Goal: Task Accomplishment & Management: Complete application form

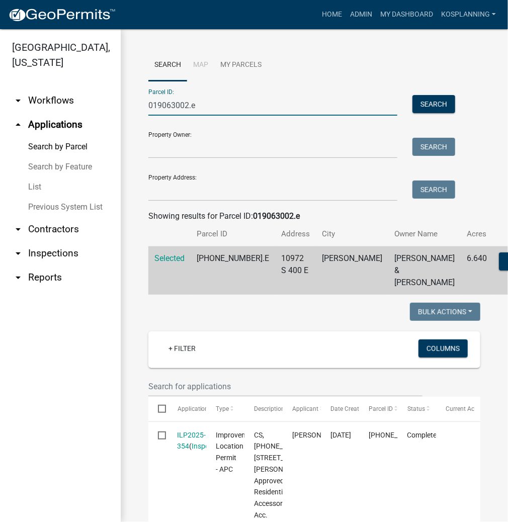
click at [176, 104] on input "019063002.e" at bounding box center [272, 105] width 249 height 21
click at [223, 102] on input "019063002.e" at bounding box center [272, 105] width 249 height 21
click at [227, 106] on input "019063002.e" at bounding box center [272, 105] width 249 height 21
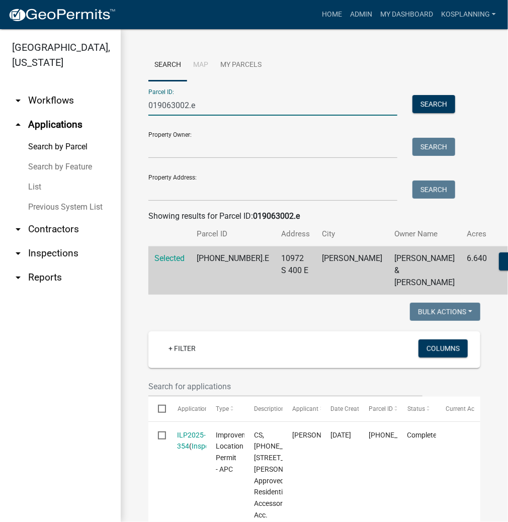
drag, startPoint x: 227, startPoint y: 106, endPoint x: 136, endPoint y: 120, distance: 91.6
click at [136, 120] on div "Search Map My Parcels Parcel ID: 019063002.e Search Property Owner: Search Prop…" at bounding box center [314, 493] width 387 height 929
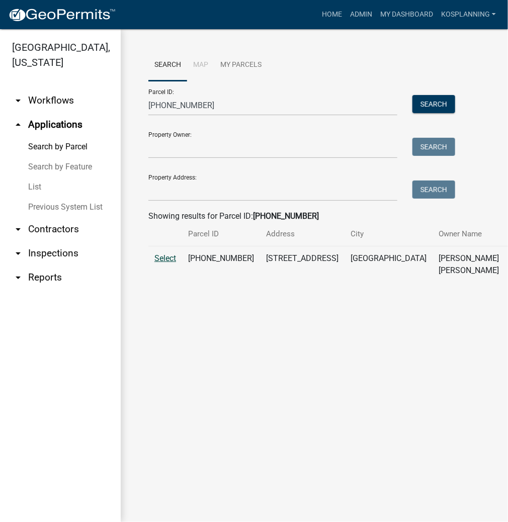
click at [170, 263] on span "Select" at bounding box center [165, 259] width 22 height 10
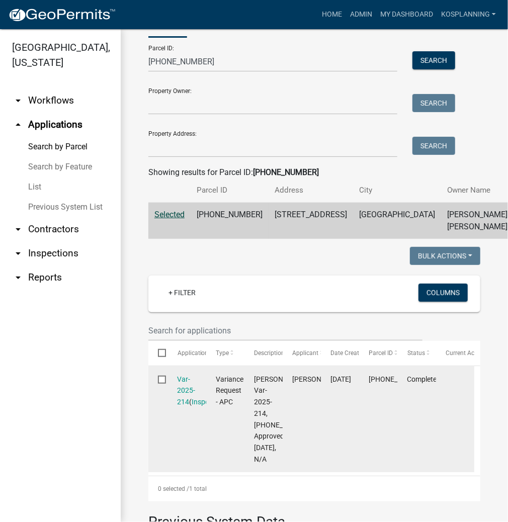
scroll to position [241, 0]
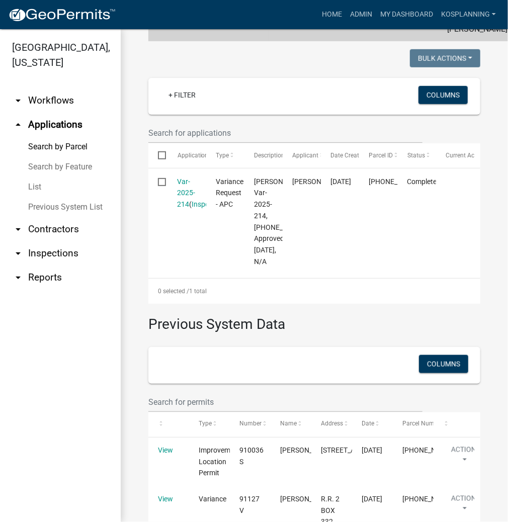
drag, startPoint x: 72, startPoint y: 146, endPoint x: 78, endPoint y: 145, distance: 6.1
click at [72, 146] on link "Search by Parcel" at bounding box center [60, 147] width 121 height 20
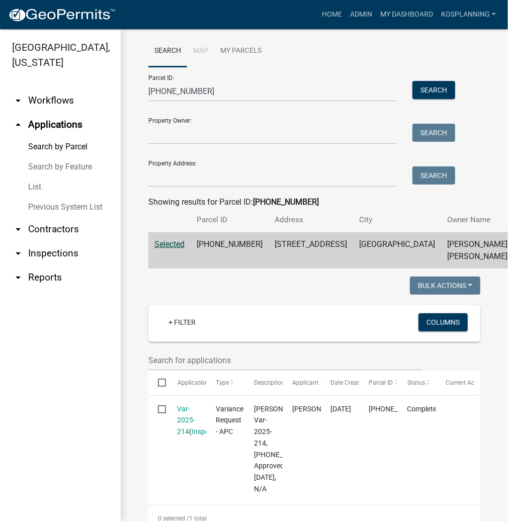
scroll to position [0, 0]
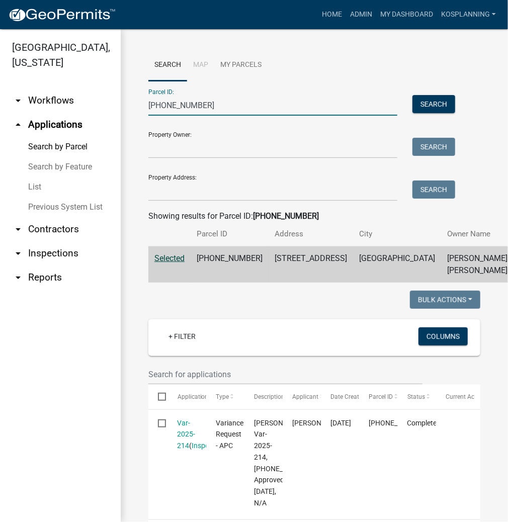
drag, startPoint x: 207, startPoint y: 99, endPoint x: 117, endPoint y: 100, distance: 90.6
click at [125, 99] on div "Search Map My Parcels Parcel ID: [PHONE_NUMBER] Search Property Owner: Search P…" at bounding box center [314, 438] width 387 height 819
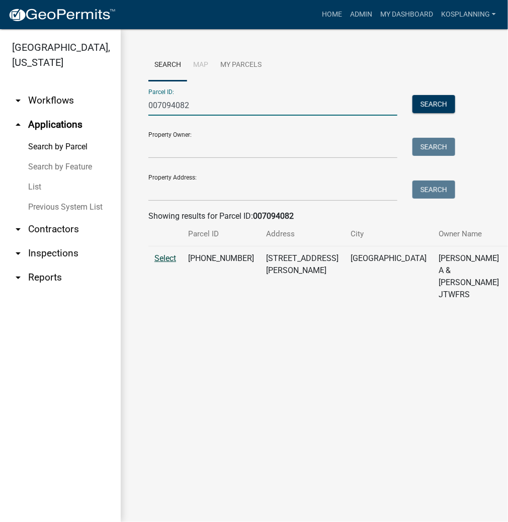
type input "007094082"
click at [170, 263] on span "Select" at bounding box center [165, 259] width 22 height 10
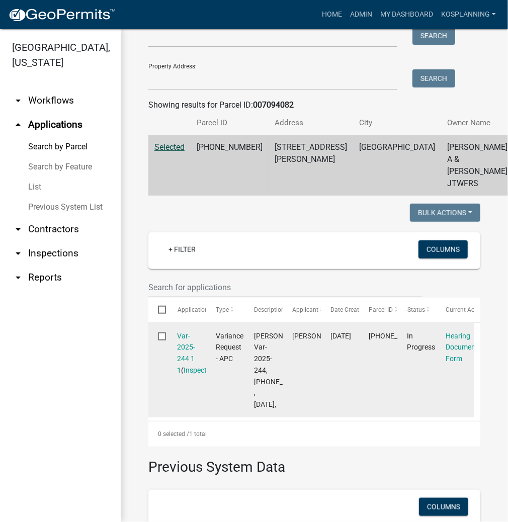
scroll to position [121, 0]
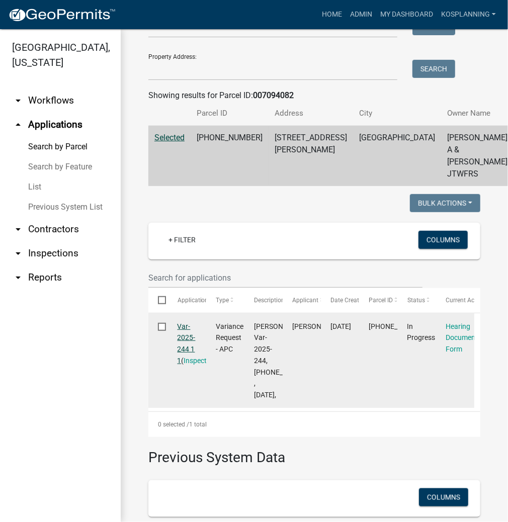
click at [187, 358] on link "Var-2025-244 1 1" at bounding box center [187, 343] width 18 height 42
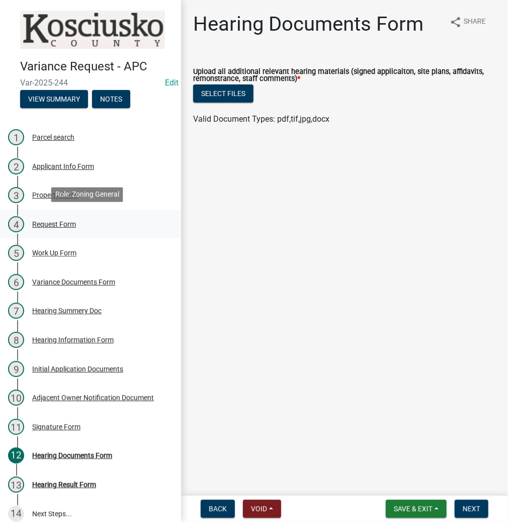
click at [49, 221] on div "Request Form" at bounding box center [54, 224] width 44 height 7
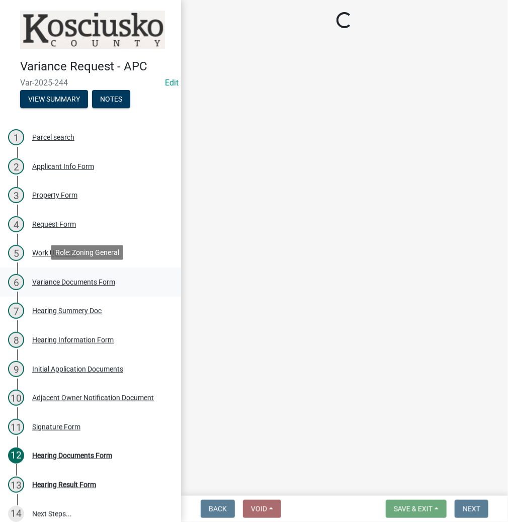
select select "77eb12f8-2a64-4a31-bfec-9b00716b2165"
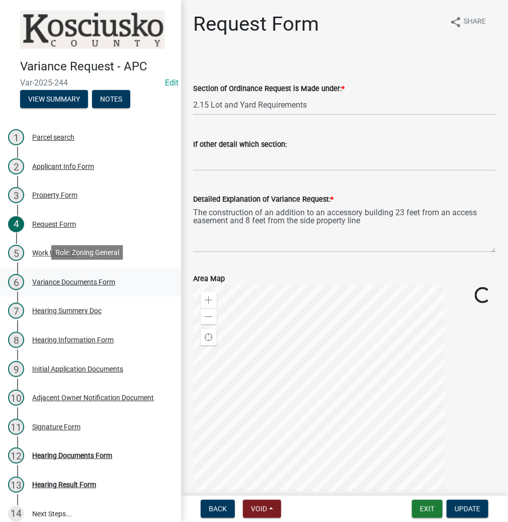
click at [52, 279] on div "Variance Documents Form" at bounding box center [73, 282] width 83 height 7
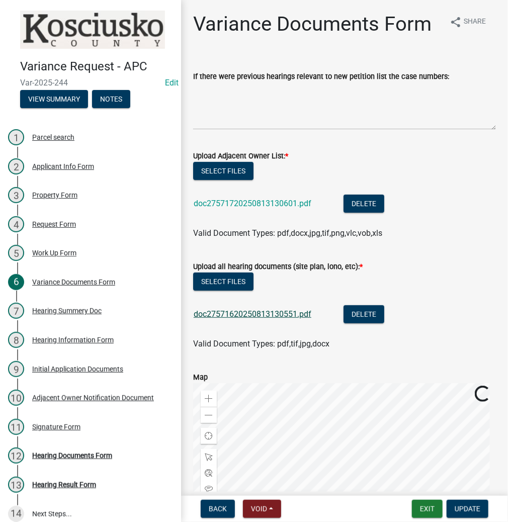
click at [279, 312] on link "doc27571620250813130551.pdf" at bounding box center [253, 314] width 118 height 10
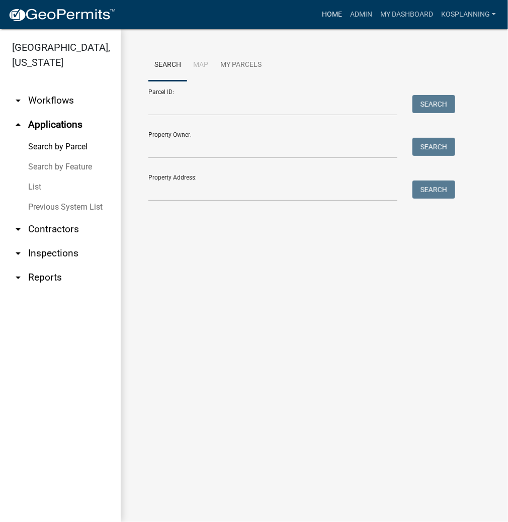
click at [324, 12] on link "Home" at bounding box center [332, 14] width 28 height 19
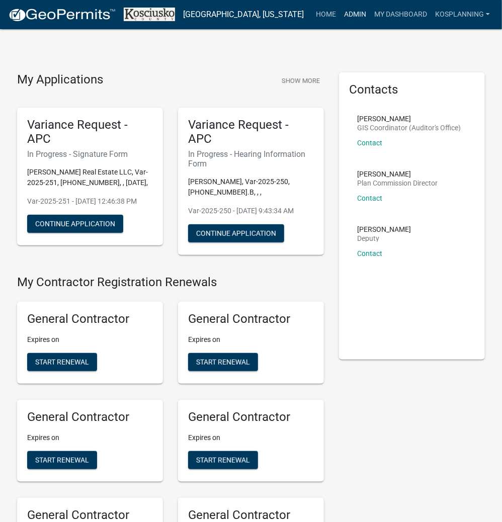
click at [357, 14] on link "Admin" at bounding box center [355, 14] width 30 height 19
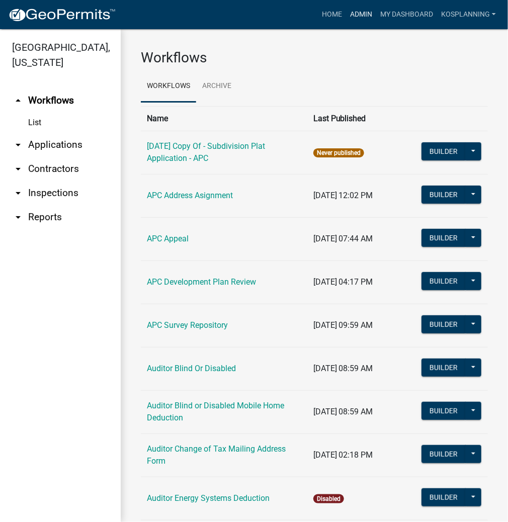
click at [354, 12] on link "Admin" at bounding box center [361, 14] width 30 height 19
click at [328, 11] on link "Home" at bounding box center [332, 14] width 28 height 19
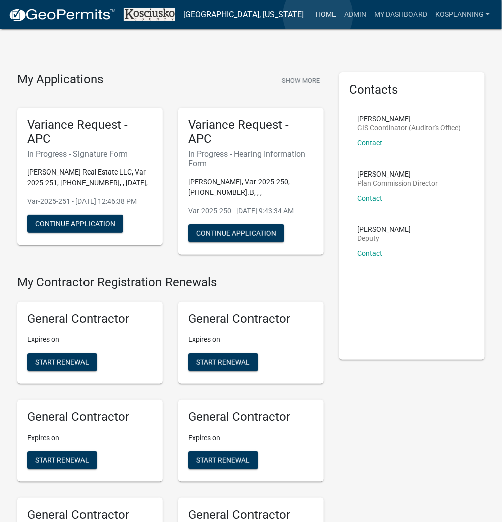
click at [318, 15] on link "Home" at bounding box center [326, 14] width 28 height 19
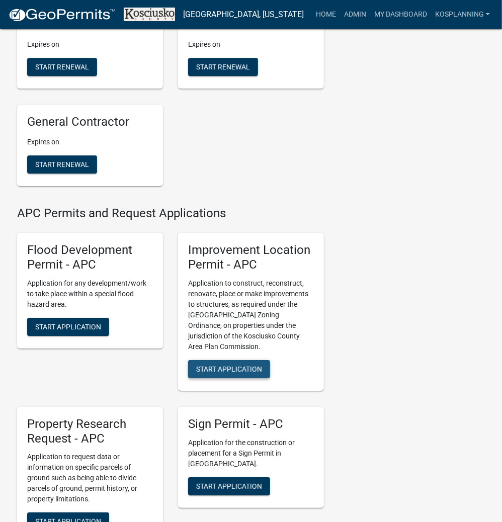
click at [222, 373] on span "Start Application" at bounding box center [229, 369] width 66 height 8
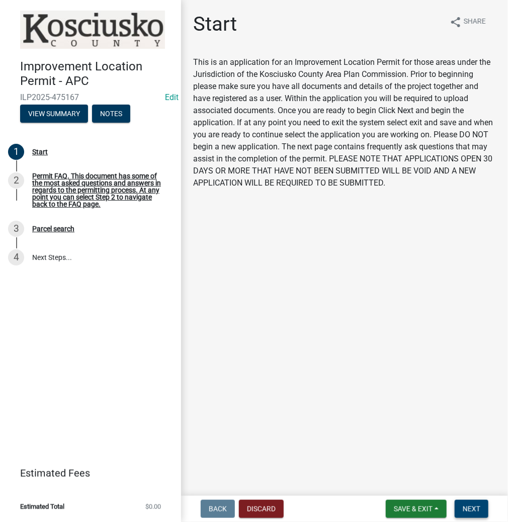
click at [479, 507] on span "Next" at bounding box center [472, 509] width 18 height 8
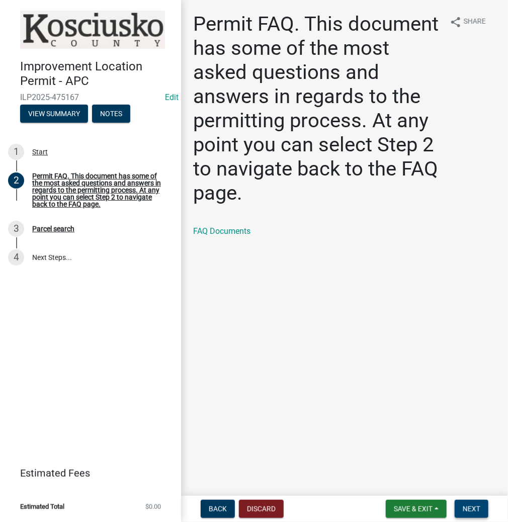
click at [477, 503] on button "Next" at bounding box center [472, 509] width 34 height 18
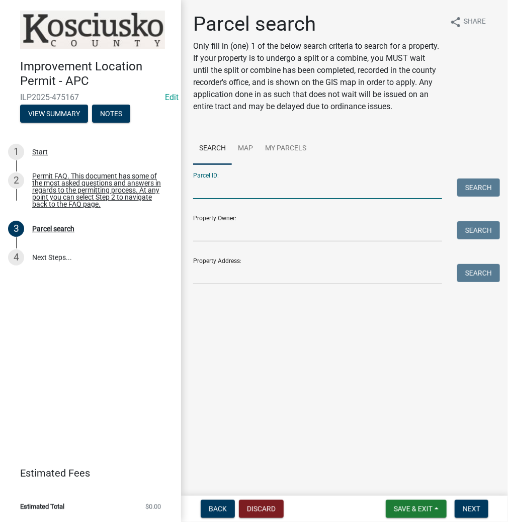
click at [239, 190] on input "Parcel ID:" at bounding box center [317, 189] width 249 height 21
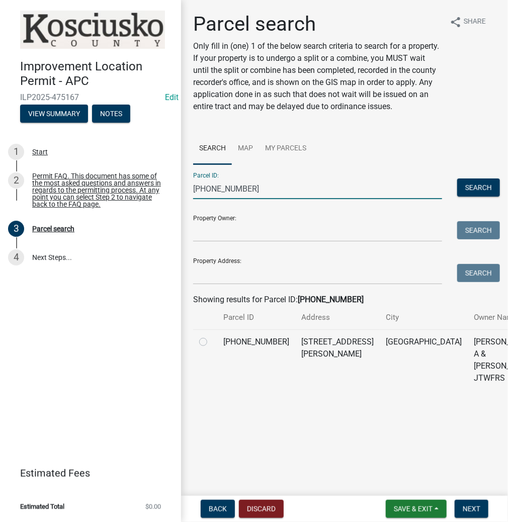
type input "[PHONE_NUMBER]"
click at [211, 336] on label at bounding box center [211, 336] width 0 height 0
click at [211, 343] on input "radio" at bounding box center [214, 339] width 7 height 7
radio input "true"
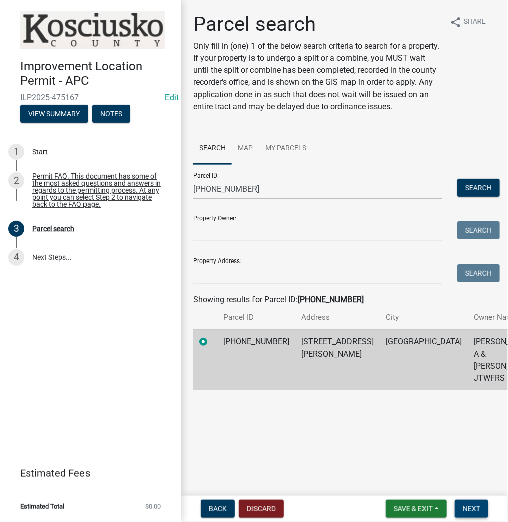
click at [469, 511] on span "Next" at bounding box center [472, 509] width 18 height 8
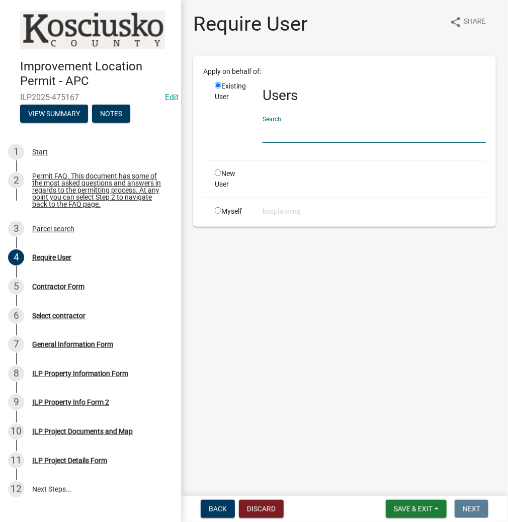
paste input "RICHARDLANE"
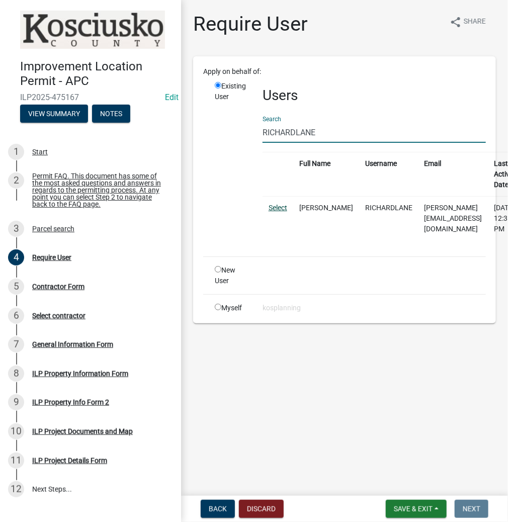
type input "RICHARDLANE"
click at [280, 209] on link "Select" at bounding box center [278, 208] width 19 height 8
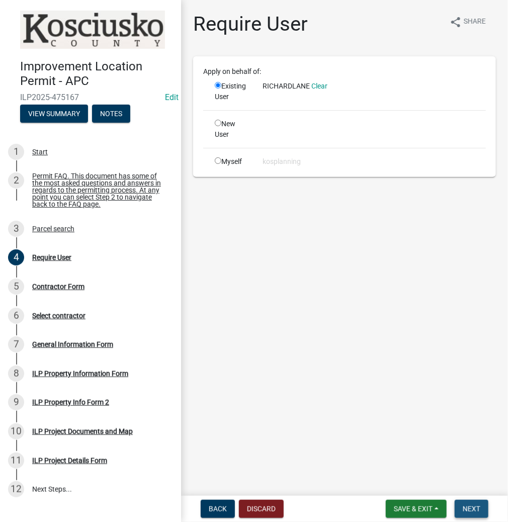
click at [469, 509] on span "Next" at bounding box center [472, 509] width 18 height 8
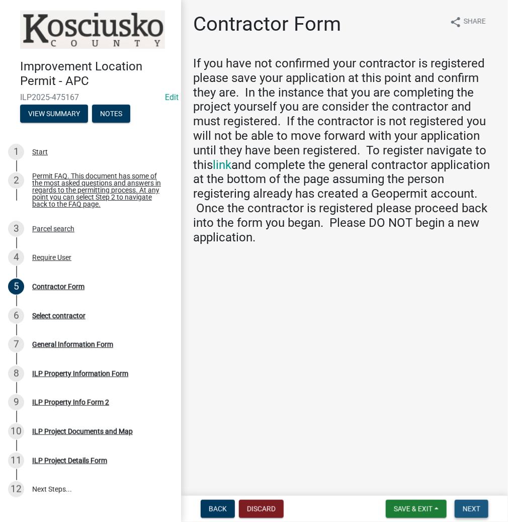
drag, startPoint x: 468, startPoint y: 505, endPoint x: 460, endPoint y: 500, distance: 9.9
click at [467, 505] on span "Next" at bounding box center [472, 509] width 18 height 8
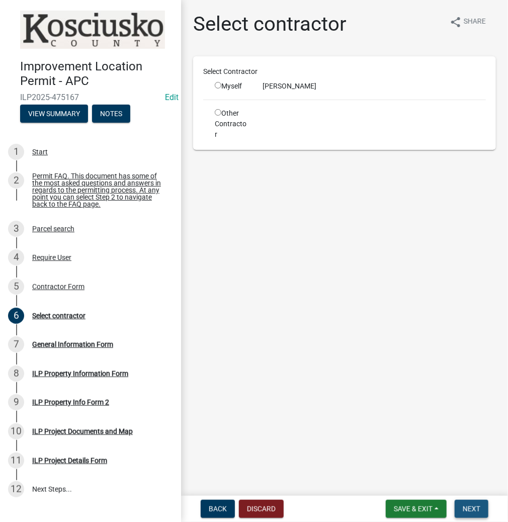
click at [468, 508] on span "Next" at bounding box center [472, 509] width 18 height 8
click at [219, 83] on input "radio" at bounding box center [218, 85] width 7 height 7
radio input "true"
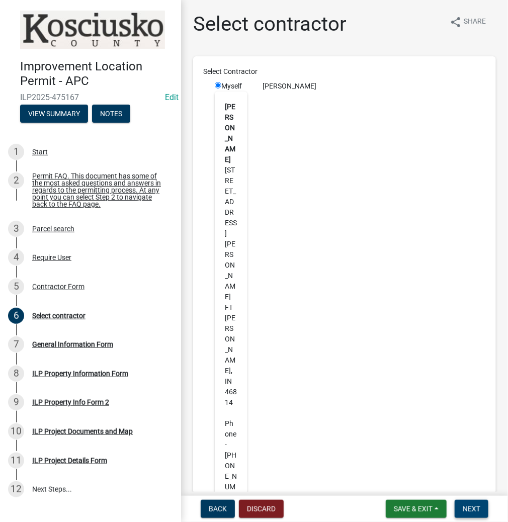
click at [470, 509] on span "Next" at bounding box center [472, 509] width 18 height 8
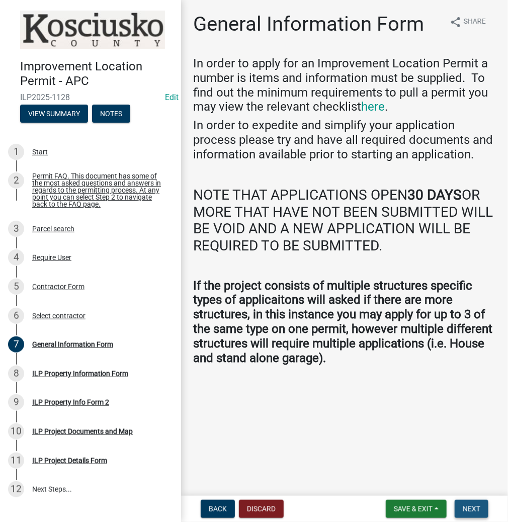
click at [473, 511] on span "Next" at bounding box center [472, 509] width 18 height 8
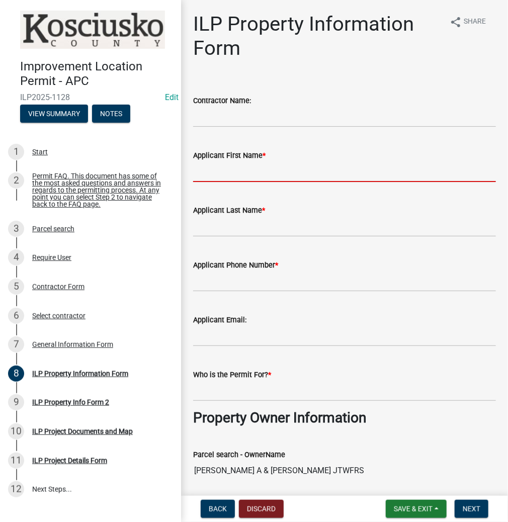
click at [245, 175] on input "Applicant First Name *" at bounding box center [344, 171] width 303 height 21
type input "[PERSON_NAME]"
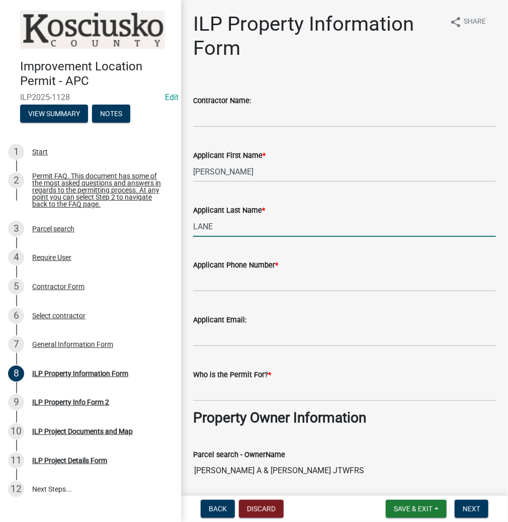
type input "LANE"
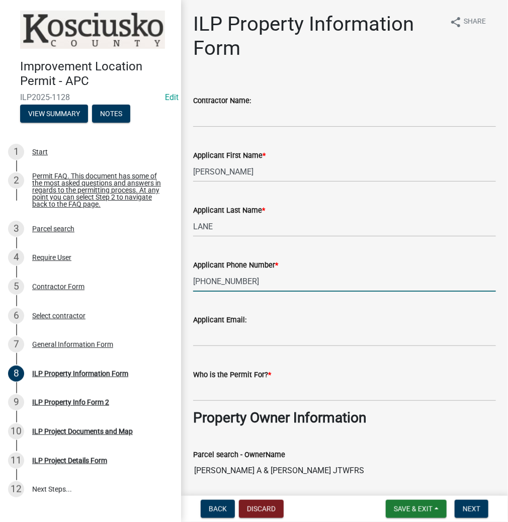
type input "[PHONE_NUMBER]"
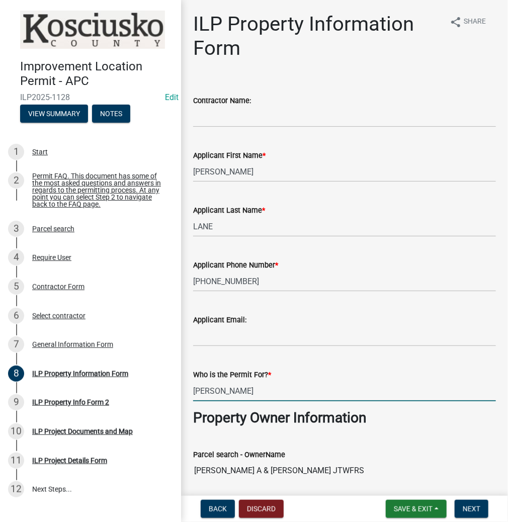
type input "[PERSON_NAME]"
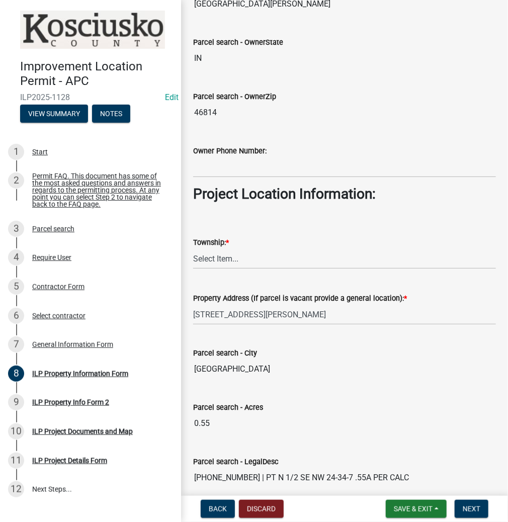
scroll to position [644, 0]
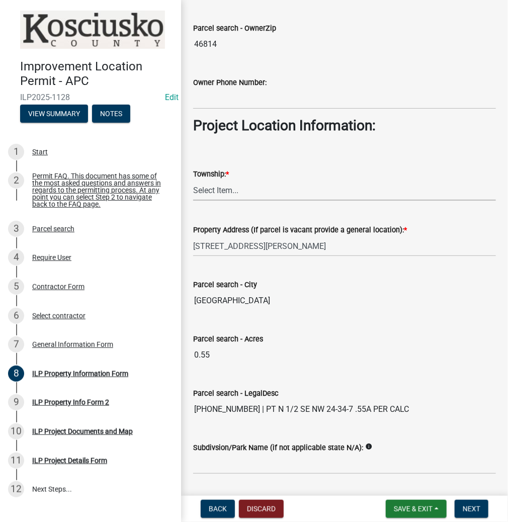
click at [229, 188] on select "Select Item... [PERSON_NAME] - Elkhart Co Clay Etna [GEOGRAPHIC_DATA][PERSON_NA…" at bounding box center [344, 190] width 303 height 21
click at [193, 180] on select "Select Item... [PERSON_NAME] - Elkhart Co Clay Etna [GEOGRAPHIC_DATA][PERSON_NA…" at bounding box center [344, 190] width 303 height 21
select select "57368d26-defc-477e-a8be-5a23ab554a17"
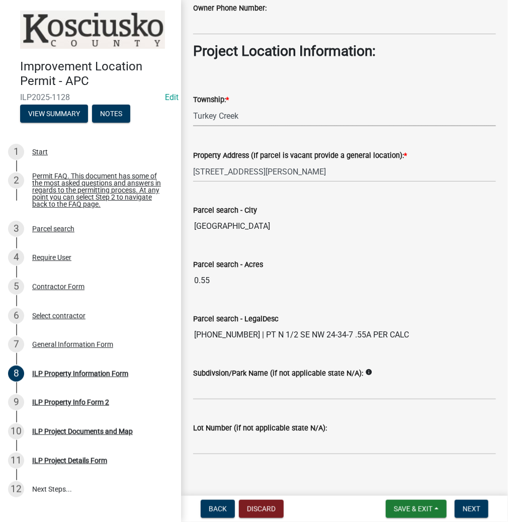
scroll to position [727, 0]
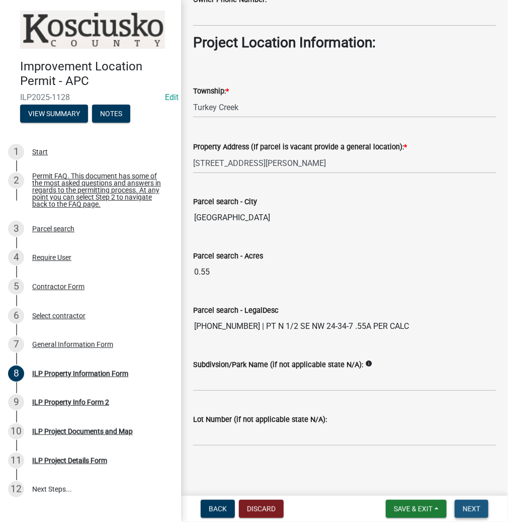
click at [477, 500] on button "Next" at bounding box center [472, 509] width 34 height 18
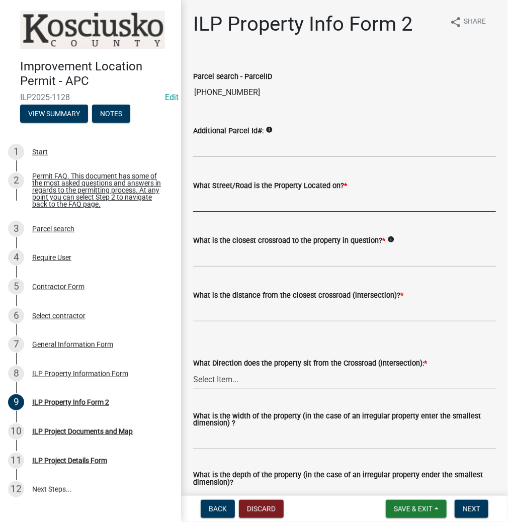
click at [212, 203] on input "What Street/Road is the Property Located on? *" at bounding box center [344, 202] width 303 height 21
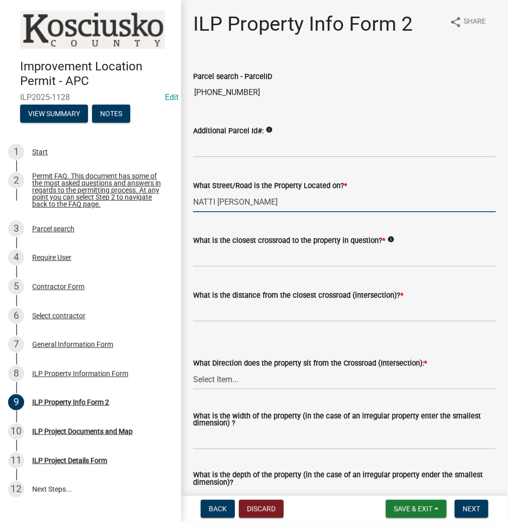
type input "NATTI [PERSON_NAME]"
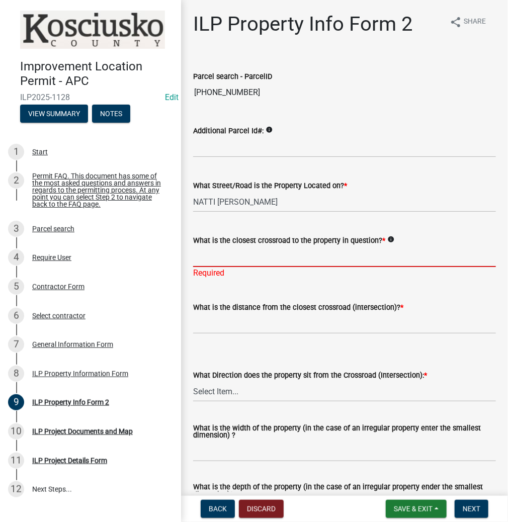
click at [287, 261] on input "What is the closest crossroad to the property in question? *" at bounding box center [344, 256] width 303 height 21
type input "LUNG LN"
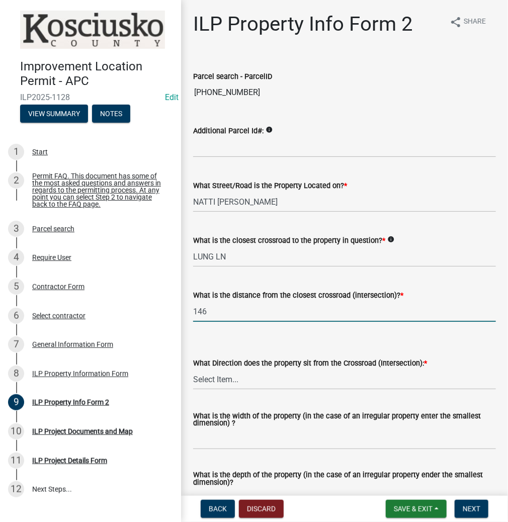
type input "146"
select select "5d8d9a6f-68f4-4910-b8ad-905844ed2da1"
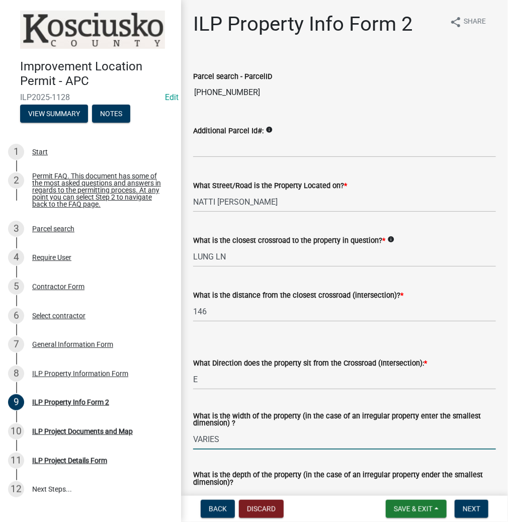
type input "VARIES"
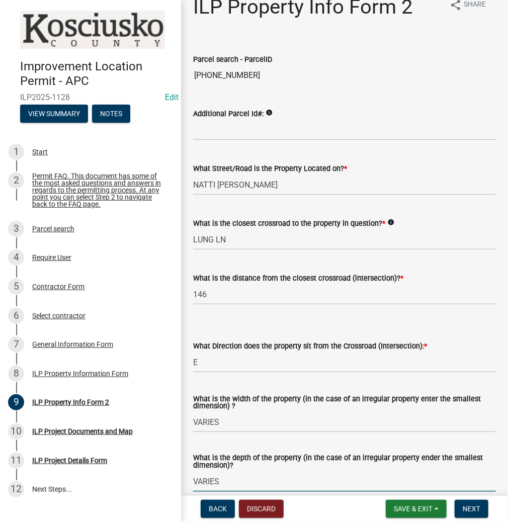
type input "VARIES"
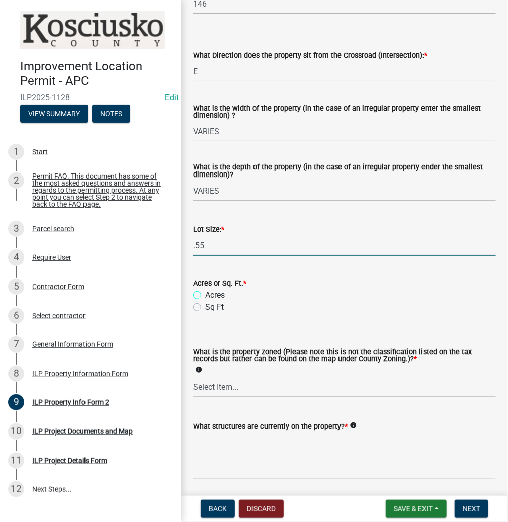
type input "0.55"
click at [205, 289] on input "Acres" at bounding box center [208, 292] width 7 height 7
radio input "true"
select select "1146270b-2111-4e23-bf7f-74ce85cf7041"
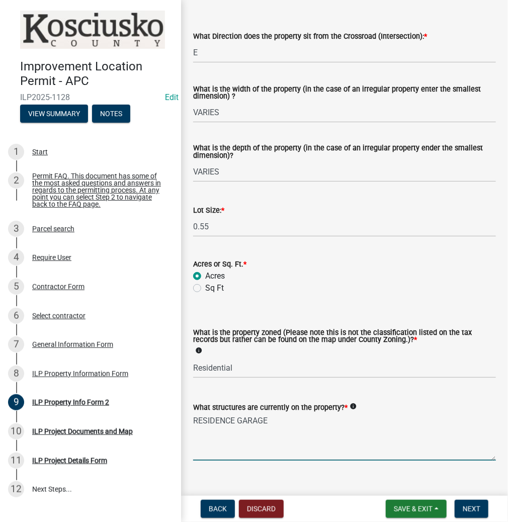
scroll to position [344, 0]
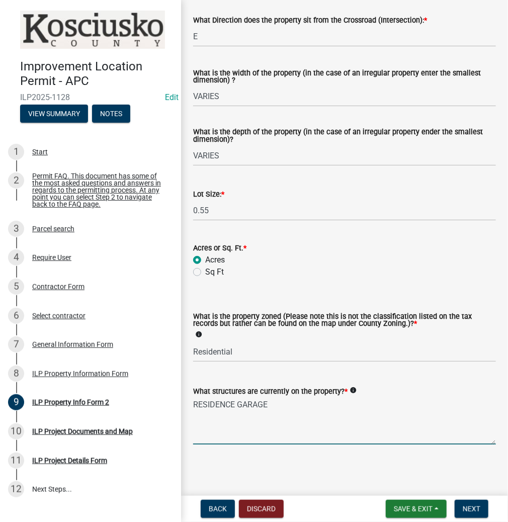
type textarea "RESIDENCE GARAGE"
click at [477, 510] on span "Next" at bounding box center [472, 509] width 18 height 8
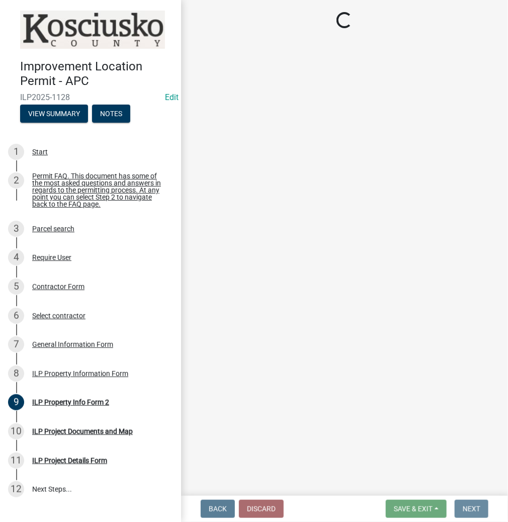
scroll to position [0, 0]
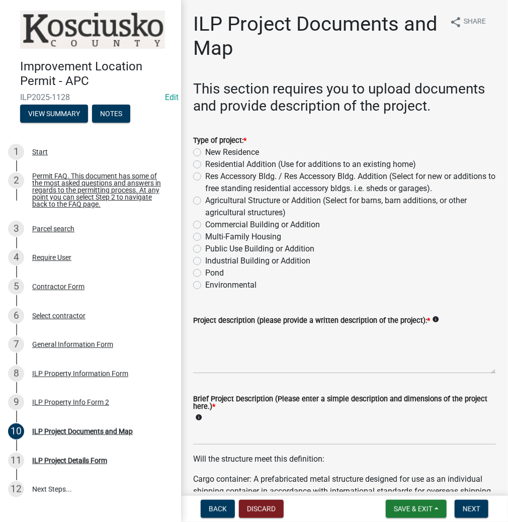
click at [205, 175] on label "Res Accessory Bldg. / Res Accessory Bldg. Addition (Select for new or additions…" at bounding box center [350, 183] width 291 height 24
click at [205, 175] on input "Res Accessory Bldg. / Res Accessory Bldg. Addition (Select for new or additions…" at bounding box center [208, 174] width 7 height 7
radio input "true"
click at [274, 355] on textarea "Project description (please provide a written description of the project): *" at bounding box center [344, 349] width 303 height 47
type textarea "1"
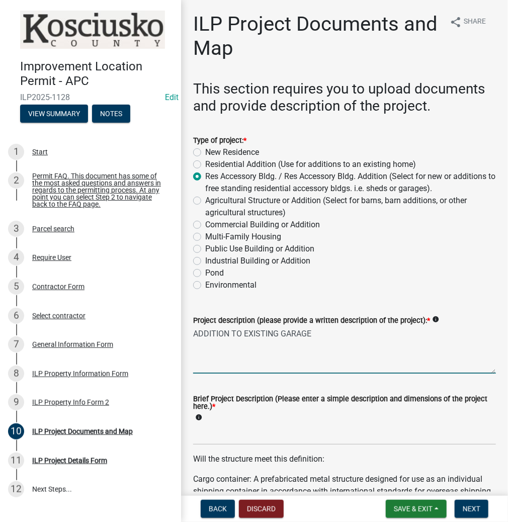
type textarea "ADDITION TO EXISTING GARAGE"
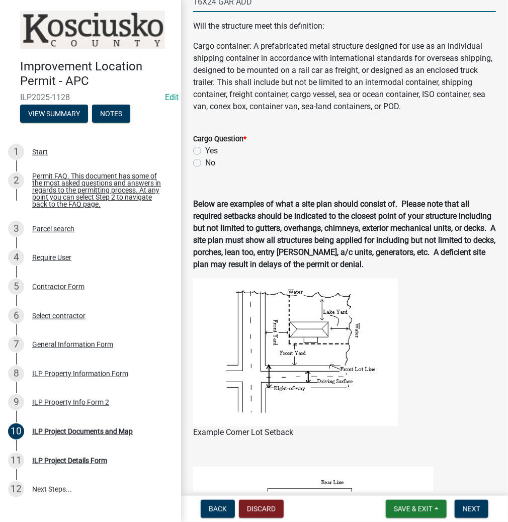
scroll to position [443, 0]
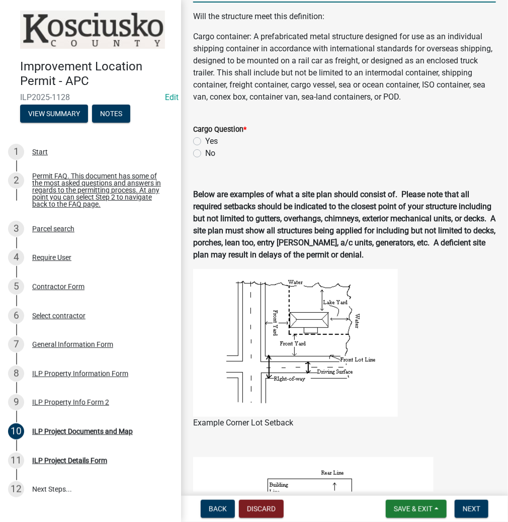
type input "16X24 GAR ADD"
click at [192, 159] on div "Cargo Question * Yes No" at bounding box center [345, 135] width 318 height 48
click at [205, 159] on label "No" at bounding box center [210, 153] width 10 height 12
click at [205, 154] on input "No" at bounding box center [208, 150] width 7 height 7
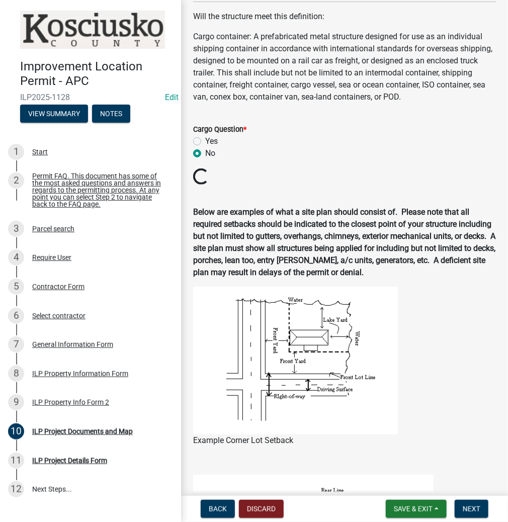
radio input "true"
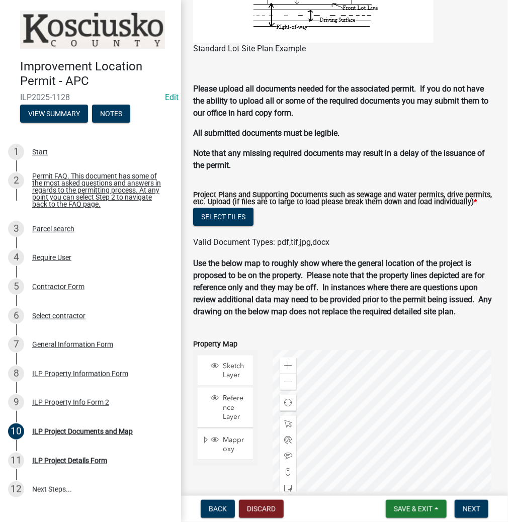
scroll to position [988, 0]
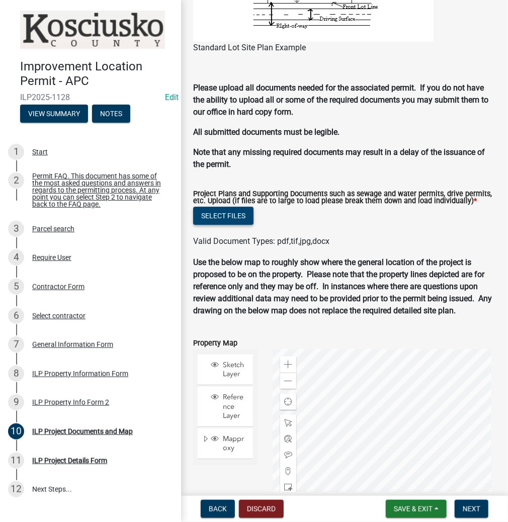
click at [229, 222] on button "Select files" at bounding box center [223, 216] width 60 height 18
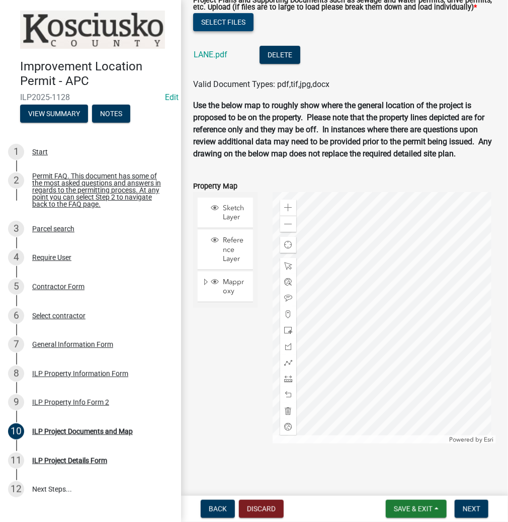
scroll to position [1195, 0]
click at [479, 510] on span "Next" at bounding box center [472, 509] width 18 height 8
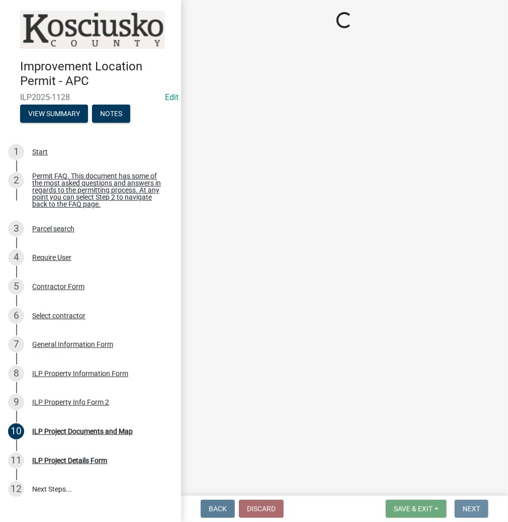
scroll to position [0, 0]
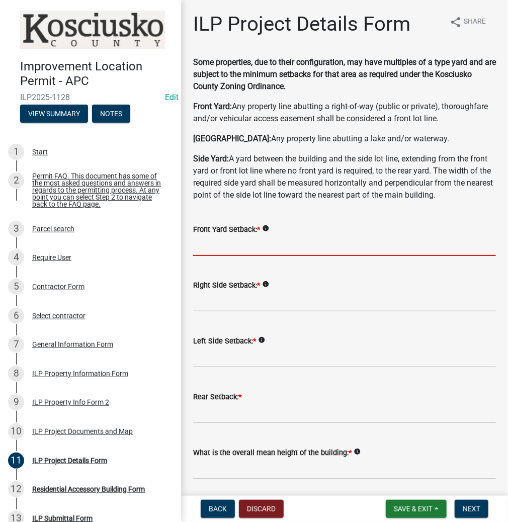
click at [256, 237] on input "text" at bounding box center [344, 245] width 303 height 21
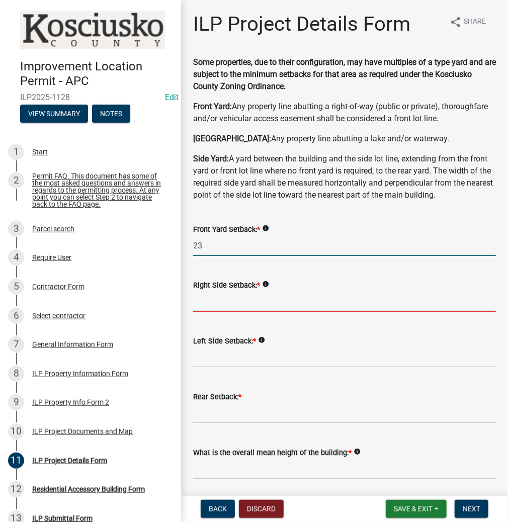
type input "23.0"
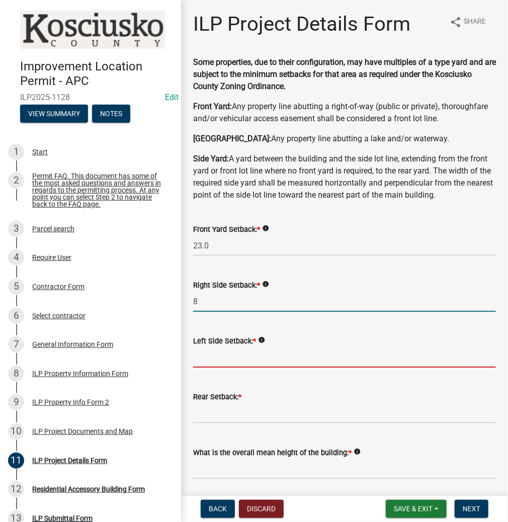
type input "8.0"
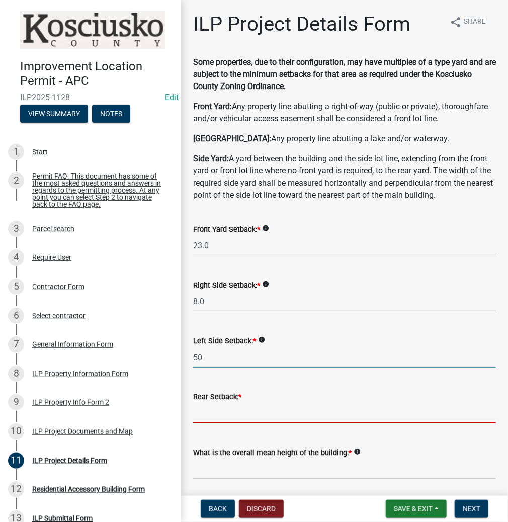
type input "50.0"
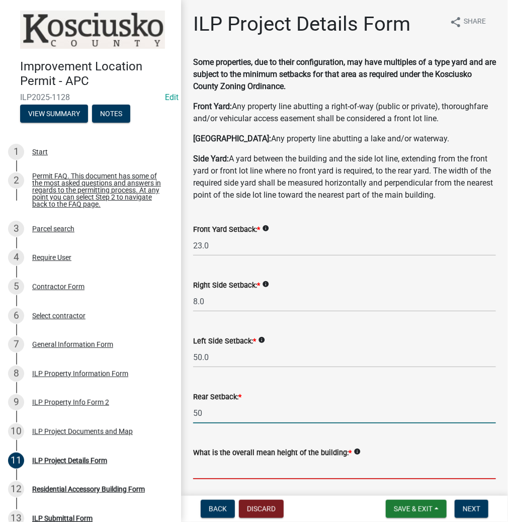
type input "50.0"
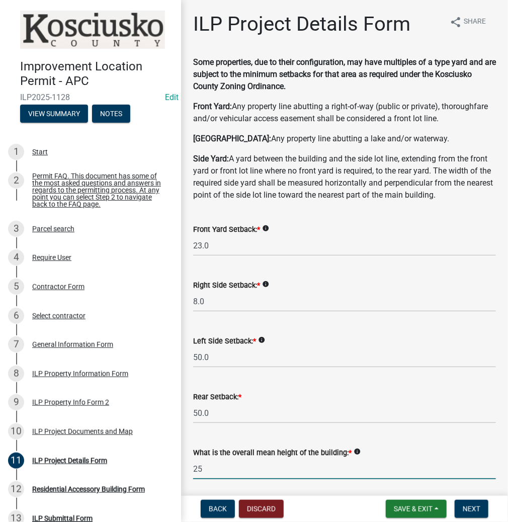
type input "25.0"
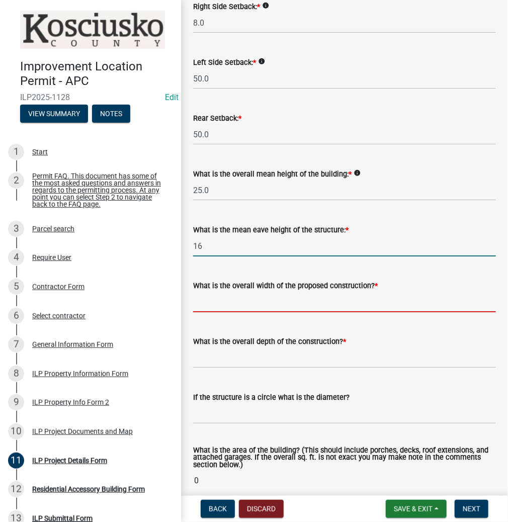
type input "16.0"
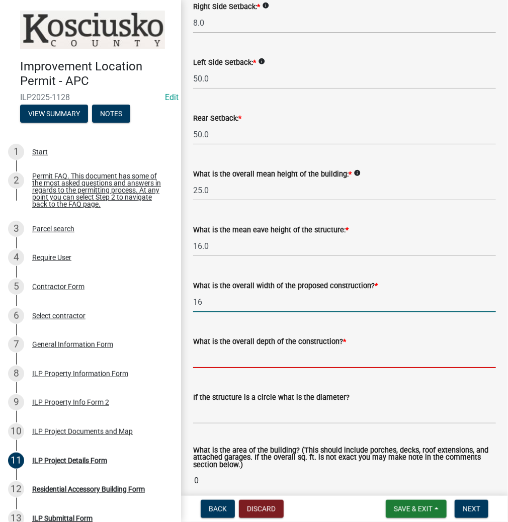
type input "16.00"
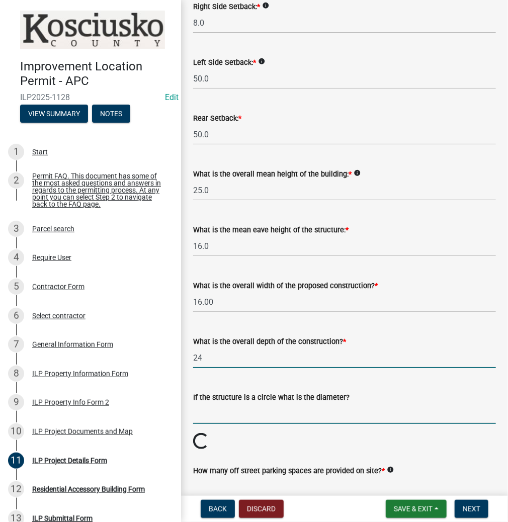
type input "24.00"
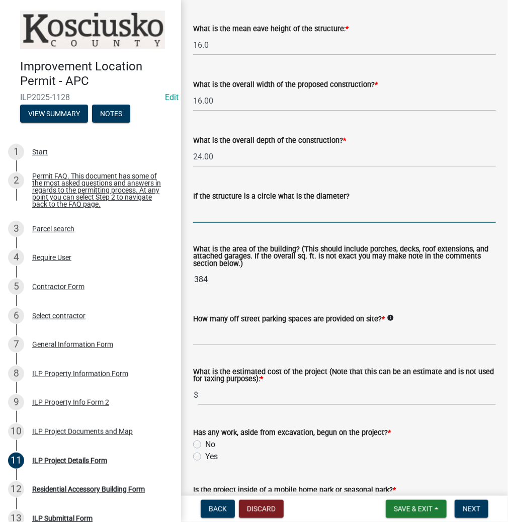
scroll to position [601, 0]
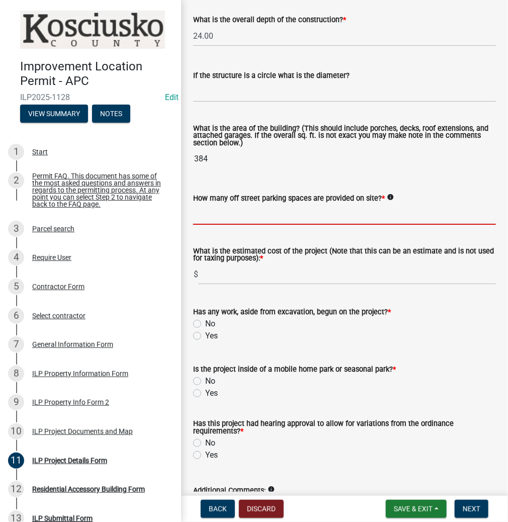
click at [253, 217] on input "text" at bounding box center [344, 214] width 303 height 21
type input "2"
type input "1"
type input "19000"
click at [205, 318] on input "No" at bounding box center [208, 321] width 7 height 7
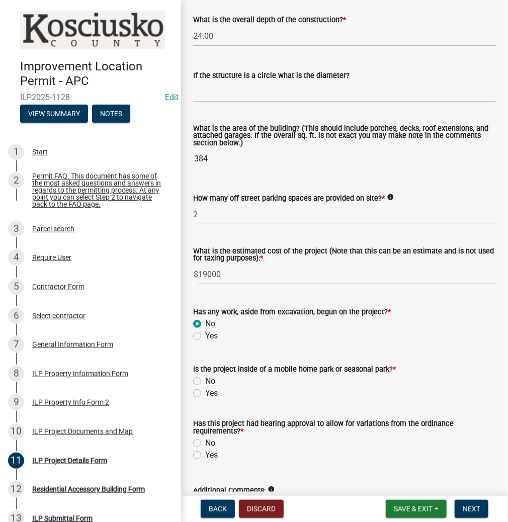
radio input "true"
click at [205, 375] on input "No" at bounding box center [208, 378] width 7 height 7
radio input "true"
click at [205, 449] on input "Yes" at bounding box center [208, 452] width 7 height 7
radio input "true"
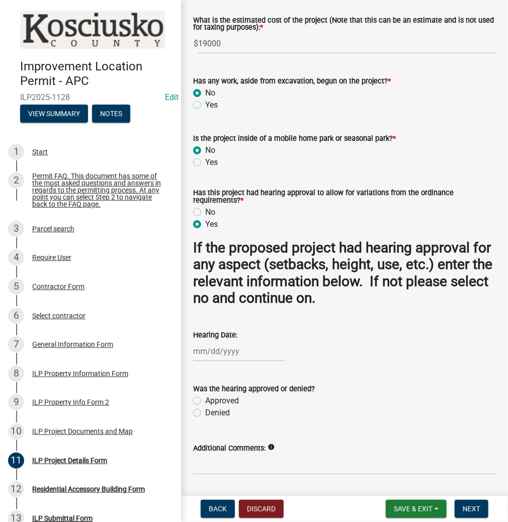
scroll to position [862, 0]
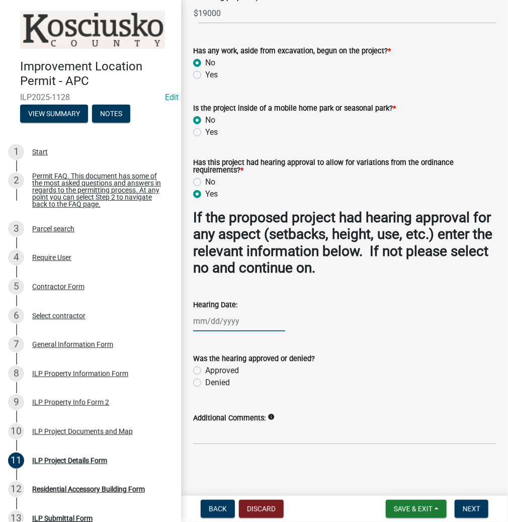
click at [204, 322] on div at bounding box center [239, 321] width 92 height 21
select select "9"
select select "2025"
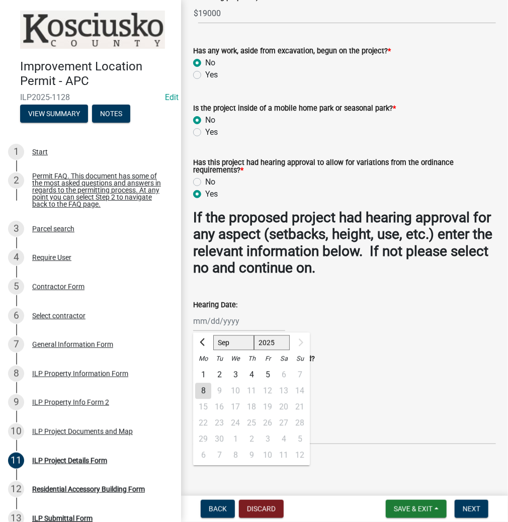
click at [204, 388] on div "8" at bounding box center [203, 391] width 16 height 16
type input "[DATE]"
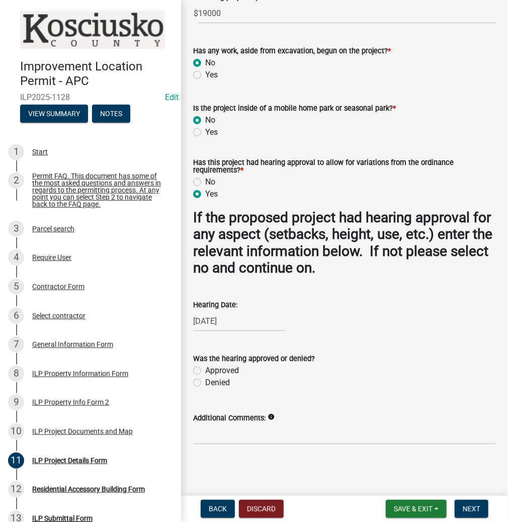
click at [205, 369] on label "Approved" at bounding box center [222, 371] width 34 height 12
click at [205, 369] on input "Approved" at bounding box center [208, 368] width 7 height 7
radio input "true"
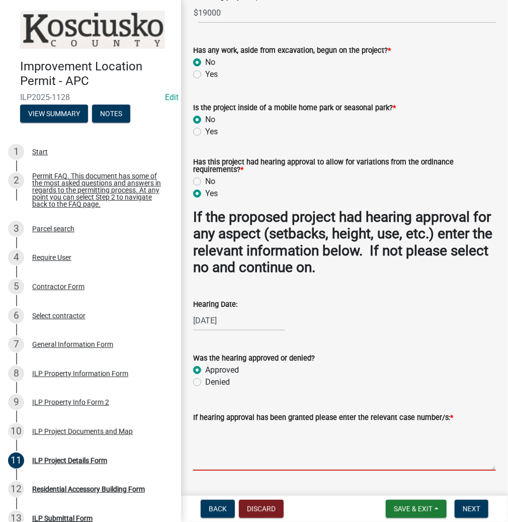
click at [215, 443] on textarea "If hearing approval has been granted please enter the relevant case number/s: *" at bounding box center [344, 447] width 303 height 47
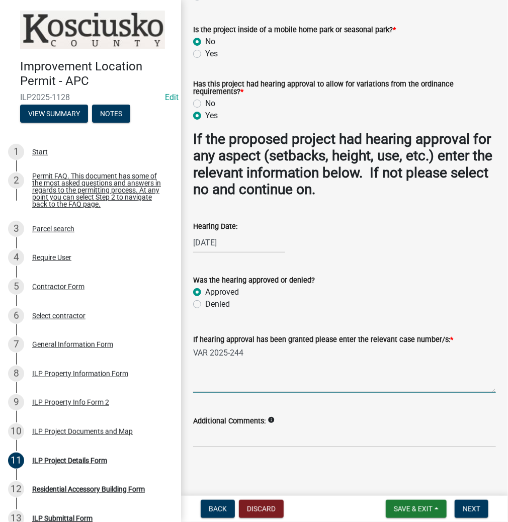
scroll to position [944, 0]
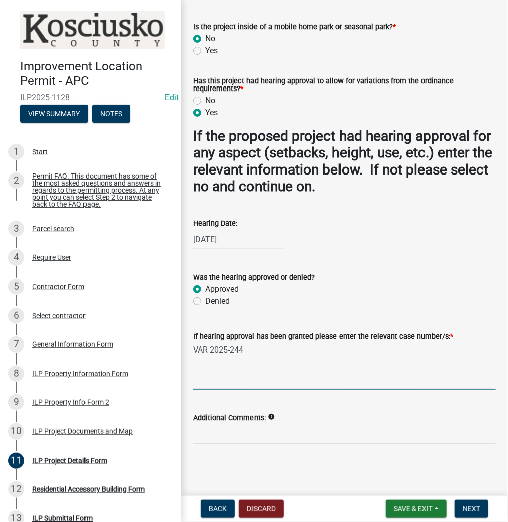
type textarea "VAR 2025-244"
click at [469, 506] on span "Next" at bounding box center [472, 509] width 18 height 8
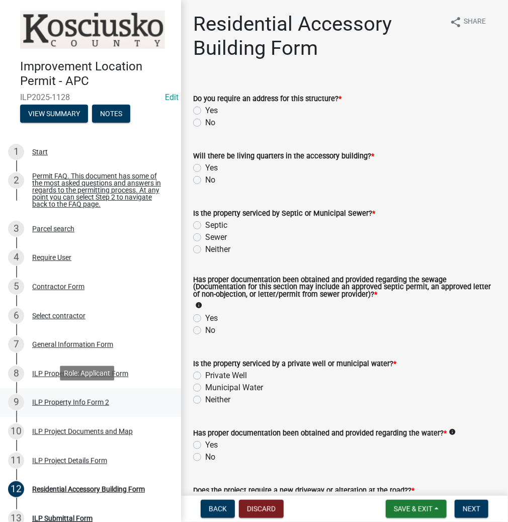
click at [54, 401] on div "ILP Property Info Form 2" at bounding box center [70, 402] width 77 height 7
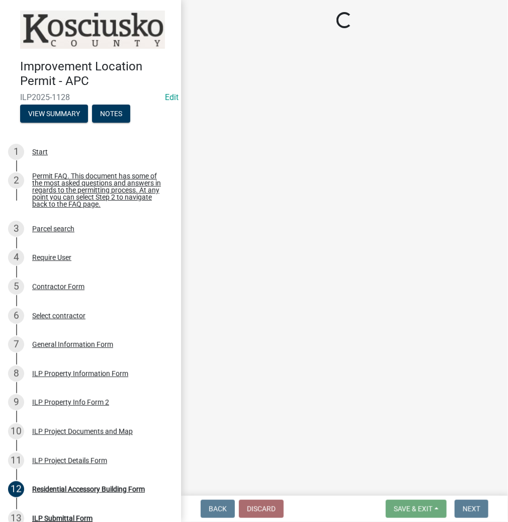
select select "5d8d9a6f-68f4-4910-b8ad-905844ed2da1"
select select "1146270b-2111-4e23-bf7f-74ce85cf7041"
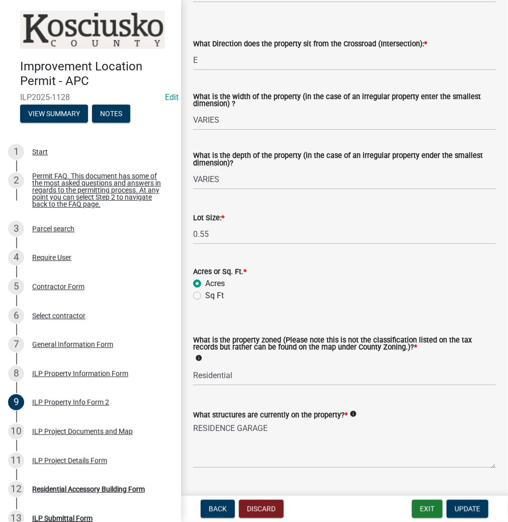
scroll to position [322, 0]
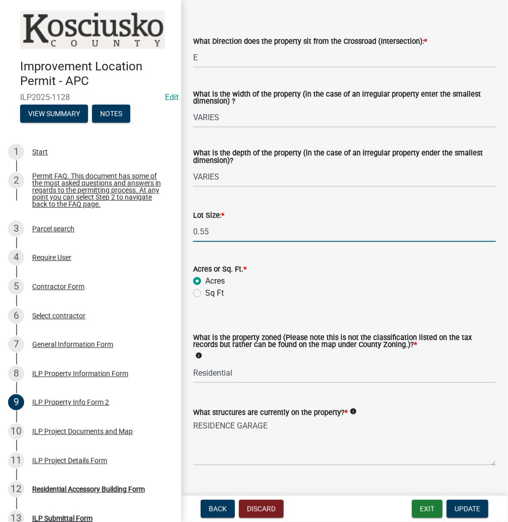
click at [235, 234] on input "0.55" at bounding box center [344, 231] width 303 height 21
click at [236, 233] on input "0.55" at bounding box center [344, 231] width 303 height 21
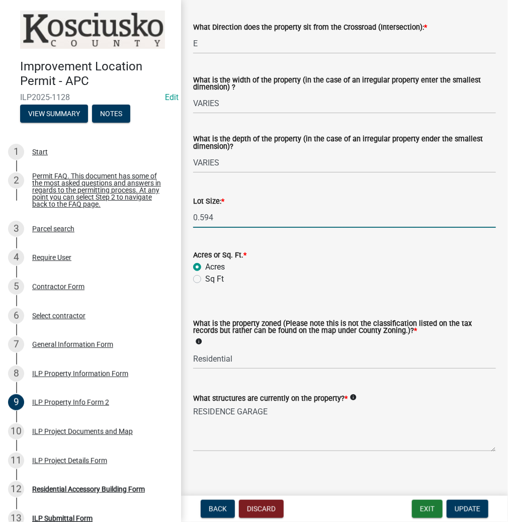
scroll to position [344, 0]
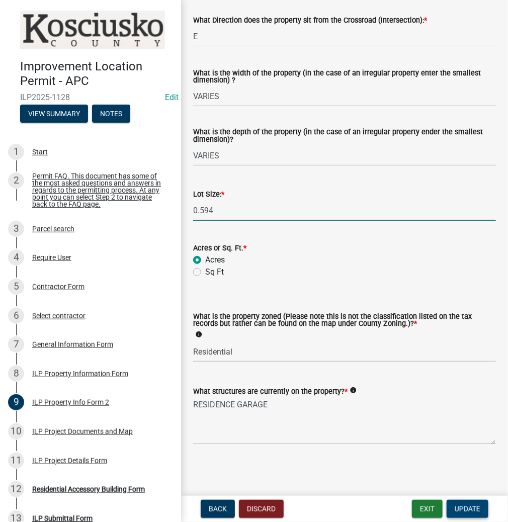
type input "0.594"
click at [468, 511] on span "Update" at bounding box center [468, 509] width 26 height 8
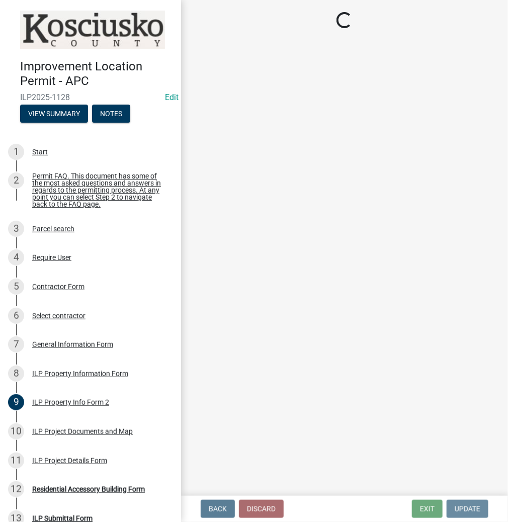
scroll to position [0, 0]
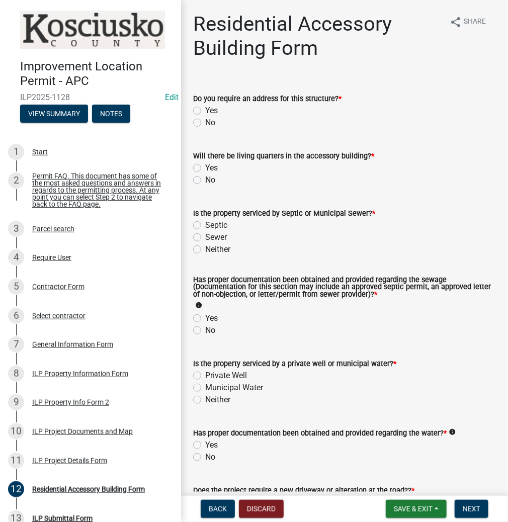
click at [205, 124] on label "No" at bounding box center [210, 123] width 10 height 12
click at [205, 123] on input "No" at bounding box center [208, 120] width 7 height 7
radio input "true"
click at [205, 180] on label "No" at bounding box center [210, 180] width 10 height 12
click at [205, 180] on input "No" at bounding box center [208, 177] width 7 height 7
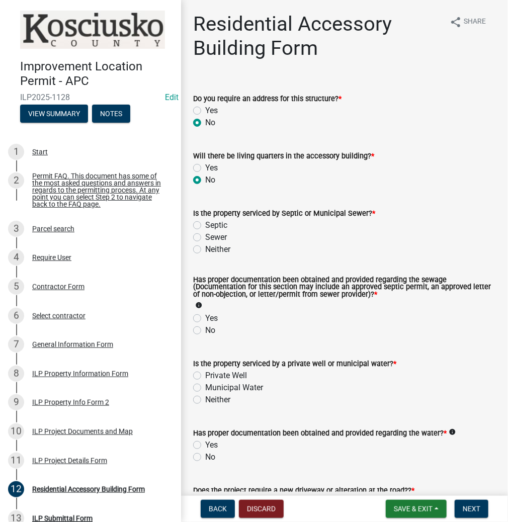
radio input "true"
click at [205, 222] on label "Septic" at bounding box center [216, 225] width 22 height 12
click at [205, 222] on input "Septic" at bounding box center [208, 222] width 7 height 7
radio input "true"
click at [205, 318] on label "Yes" at bounding box center [211, 318] width 13 height 12
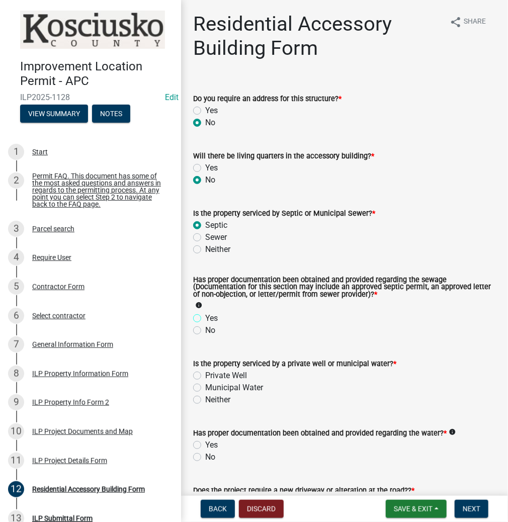
click at [205, 318] on input "Yes" at bounding box center [208, 315] width 7 height 7
radio input "true"
click at [205, 374] on label "Private Well" at bounding box center [226, 376] width 42 height 12
click at [205, 374] on input "Private Well" at bounding box center [208, 373] width 7 height 7
radio input "true"
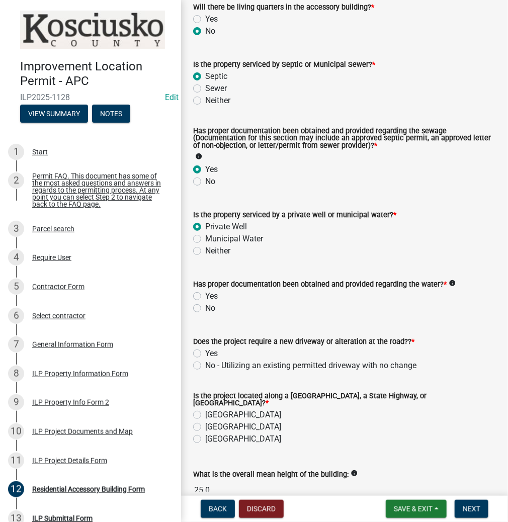
scroll to position [255, 0]
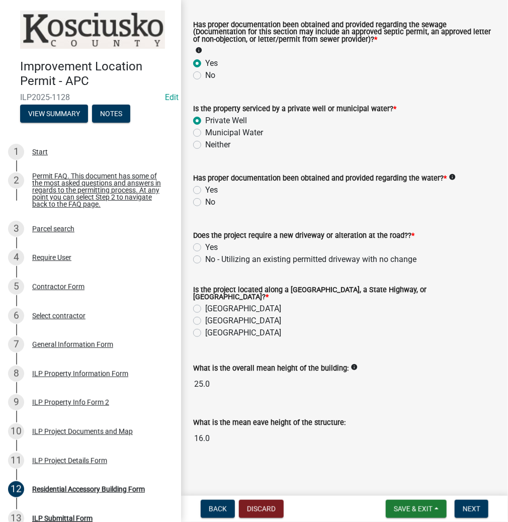
click at [205, 189] on label "Yes" at bounding box center [211, 190] width 13 height 12
click at [205, 189] on input "Yes" at bounding box center [208, 187] width 7 height 7
radio input "true"
click at [205, 260] on label "No - Utilizing an existing permitted driveway with no change" at bounding box center [310, 260] width 211 height 12
click at [205, 260] on input "No - Utilizing an existing permitted driveway with no change" at bounding box center [208, 257] width 7 height 7
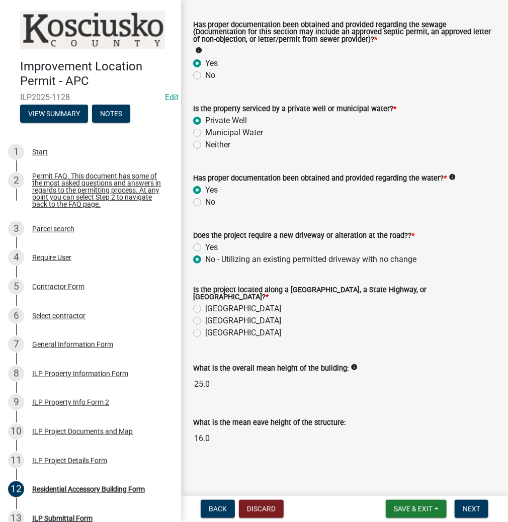
radio input "true"
click at [205, 304] on label "[GEOGRAPHIC_DATA]" at bounding box center [243, 309] width 76 height 12
click at [205, 304] on input "[GEOGRAPHIC_DATA]" at bounding box center [208, 306] width 7 height 7
radio input "true"
click at [469, 510] on span "Next" at bounding box center [472, 509] width 18 height 8
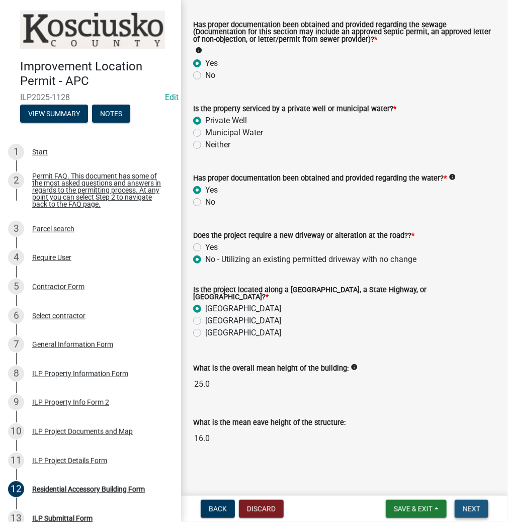
scroll to position [0, 0]
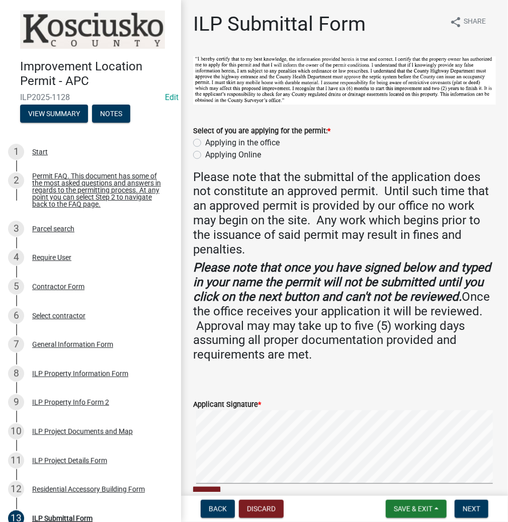
click at [205, 143] on label "Applying in the office" at bounding box center [242, 143] width 74 height 12
click at [205, 143] on input "Applying in the office" at bounding box center [208, 140] width 7 height 7
radio input "true"
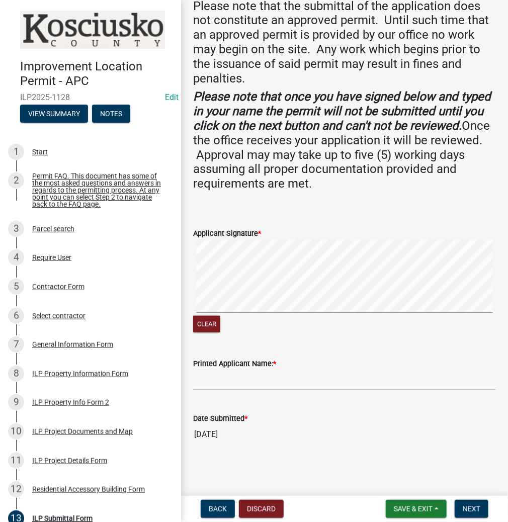
scroll to position [170, 0]
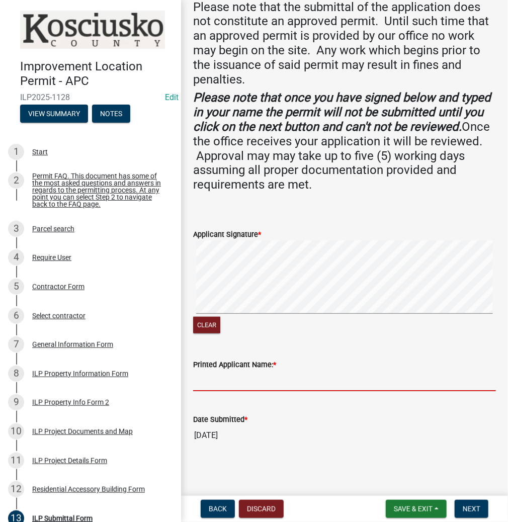
paste input "RICHARDLANE"
click at [225, 379] on input "RICHARDLANE" at bounding box center [344, 381] width 303 height 21
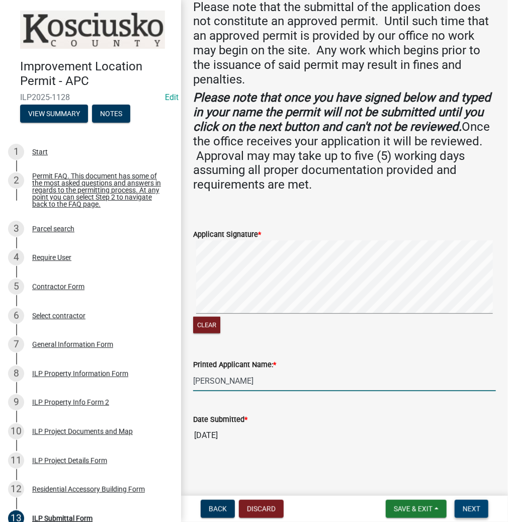
type input "[PERSON_NAME]"
click at [469, 506] on span "Next" at bounding box center [472, 509] width 18 height 8
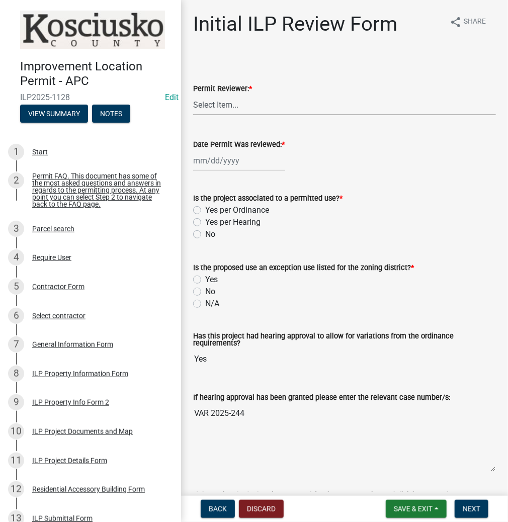
click at [237, 112] on select "Select Item... MMS LT AT CS [PERSON_NAME]" at bounding box center [344, 105] width 303 height 21
click at [193, 95] on select "Select Item... MMS LT AT CS [PERSON_NAME]" at bounding box center [344, 105] width 303 height 21
select select "fc758b50-acba-4166-9f24-5248f0f78016"
click at [213, 157] on div at bounding box center [239, 160] width 92 height 21
select select "9"
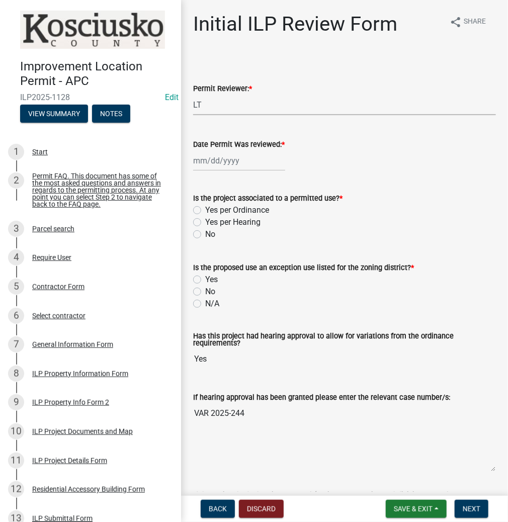
select select "2025"
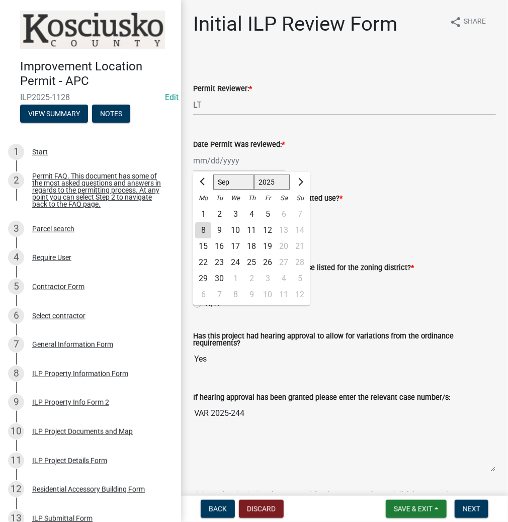
click at [205, 232] on div "8" at bounding box center [203, 230] width 16 height 16
type input "[DATE]"
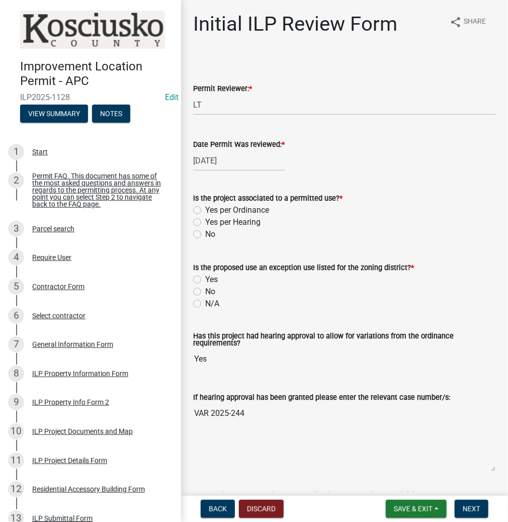
click at [205, 209] on label "Yes per Ordinance" at bounding box center [237, 210] width 64 height 12
click at [205, 209] on input "Yes per Ordinance" at bounding box center [208, 207] width 7 height 7
radio input "true"
click at [205, 280] on label "Yes" at bounding box center [211, 280] width 13 height 12
click at [205, 280] on input "Yes" at bounding box center [208, 277] width 7 height 7
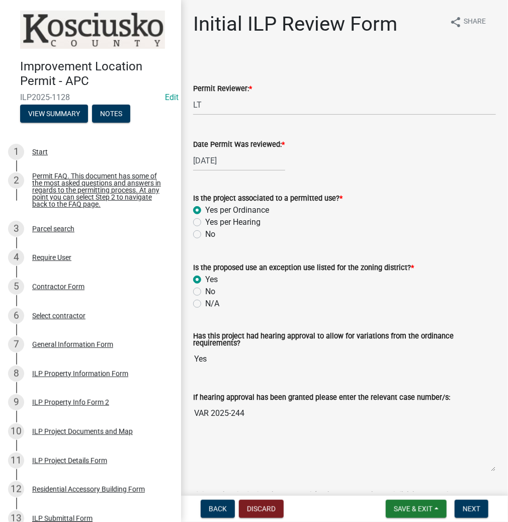
radio input "true"
click at [205, 292] on label "No" at bounding box center [210, 292] width 10 height 12
click at [205, 292] on input "No" at bounding box center [208, 289] width 7 height 7
radio input "true"
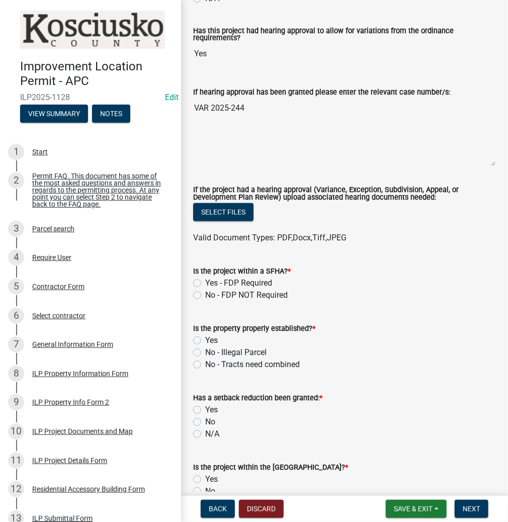
scroll to position [322, 0]
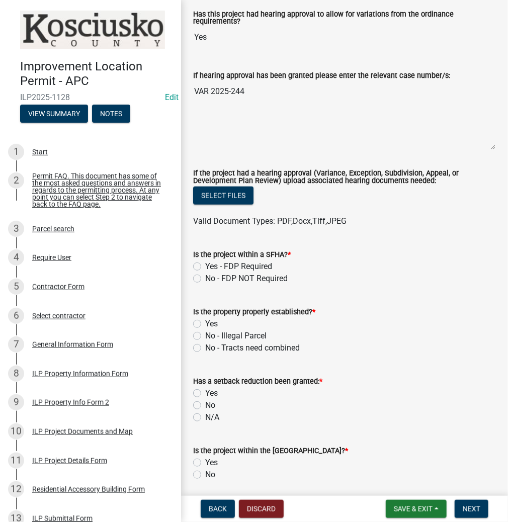
click at [205, 277] on label "No - FDP NOT Required" at bounding box center [246, 279] width 82 height 12
click at [205, 277] on input "No - FDP NOT Required" at bounding box center [208, 276] width 7 height 7
radio input "true"
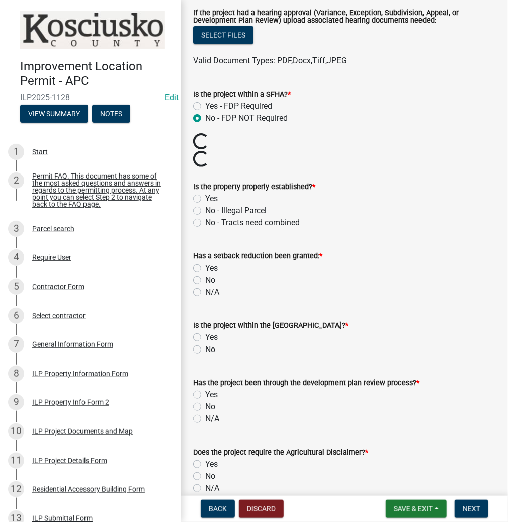
scroll to position [483, 0]
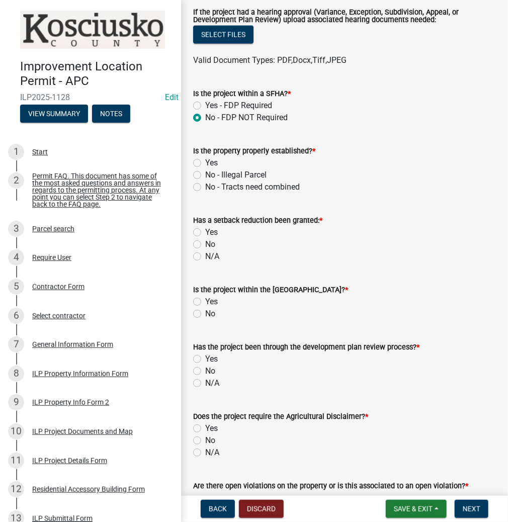
click at [205, 159] on label "Yes" at bounding box center [211, 163] width 13 height 12
click at [205, 159] on input "Yes" at bounding box center [208, 160] width 7 height 7
radio input "true"
click at [205, 243] on label "No" at bounding box center [210, 244] width 10 height 12
click at [205, 243] on input "No" at bounding box center [208, 241] width 7 height 7
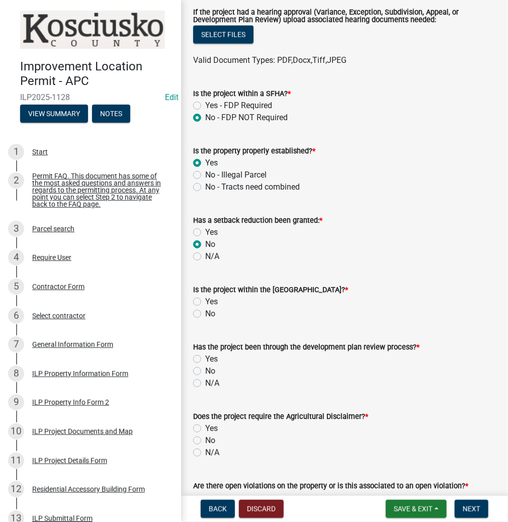
radio input "true"
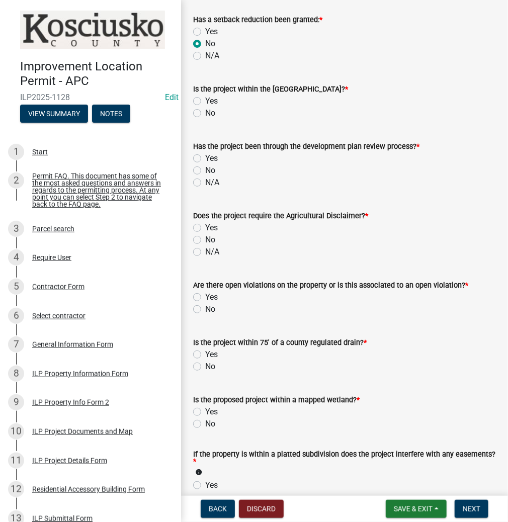
scroll to position [684, 0]
click at [205, 112] on label "No" at bounding box center [210, 113] width 10 height 12
click at [205, 112] on input "No" at bounding box center [208, 110] width 7 height 7
radio input "true"
click at [205, 170] on label "No" at bounding box center [210, 170] width 10 height 12
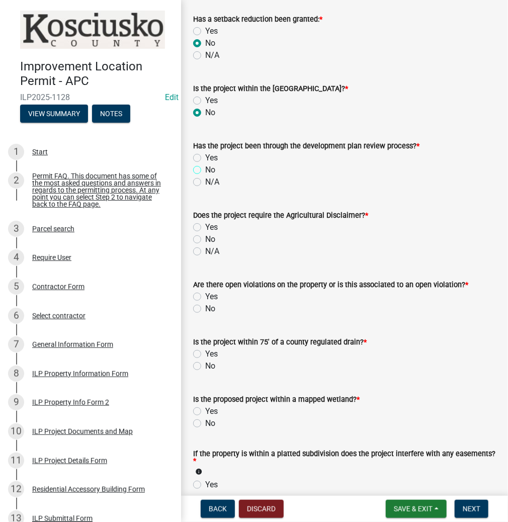
click at [205, 170] on input "No" at bounding box center [208, 167] width 7 height 7
radio input "true"
click at [205, 251] on label "N/A" at bounding box center [212, 251] width 14 height 12
click at [205, 251] on input "N/A" at bounding box center [208, 248] width 7 height 7
radio input "true"
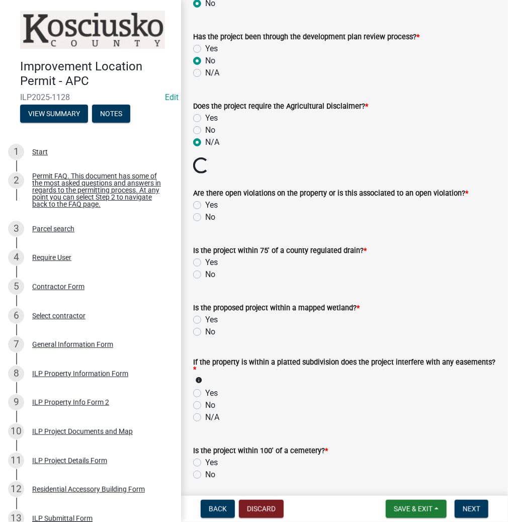
scroll to position [805, 0]
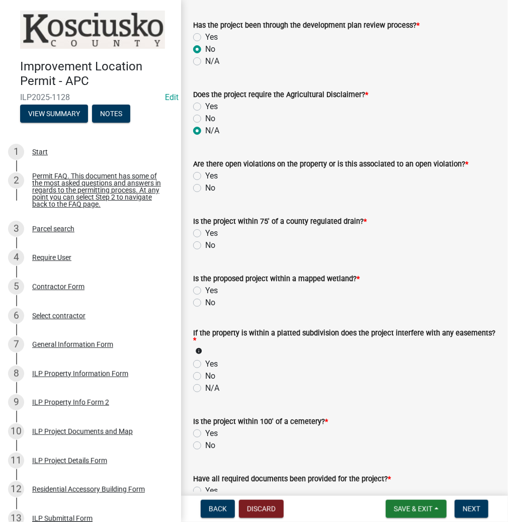
click at [205, 185] on label "No" at bounding box center [210, 188] width 10 height 12
click at [205, 185] on input "No" at bounding box center [208, 185] width 7 height 7
radio input "true"
click at [205, 243] on label "No" at bounding box center [210, 245] width 10 height 12
click at [205, 243] on input "No" at bounding box center [208, 242] width 7 height 7
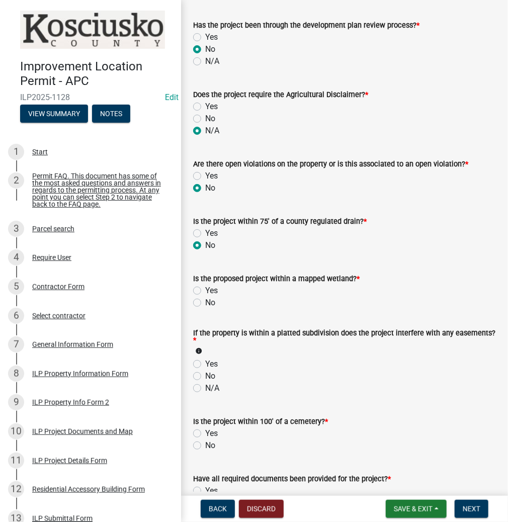
radio input "true"
click at [205, 302] on label "No" at bounding box center [210, 303] width 10 height 12
click at [205, 302] on input "No" at bounding box center [208, 300] width 7 height 7
radio input "true"
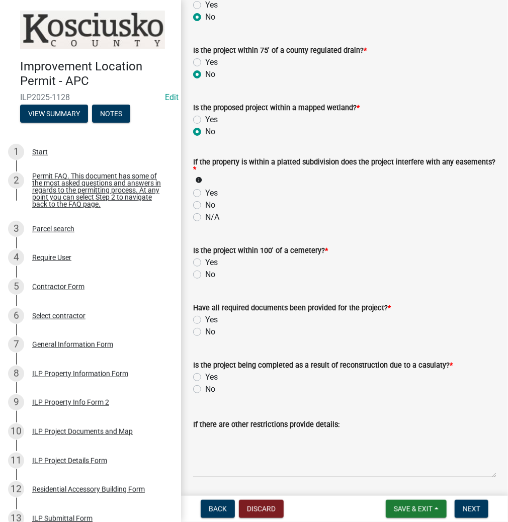
scroll to position [1006, 0]
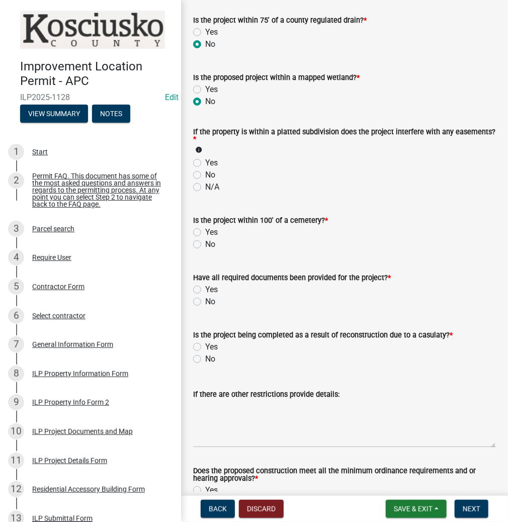
click at [205, 243] on label "No" at bounding box center [210, 244] width 10 height 12
click at [205, 243] on input "No" at bounding box center [208, 241] width 7 height 7
radio input "true"
click at [205, 290] on label "Yes" at bounding box center [211, 290] width 13 height 12
click at [205, 290] on input "Yes" at bounding box center [208, 287] width 7 height 7
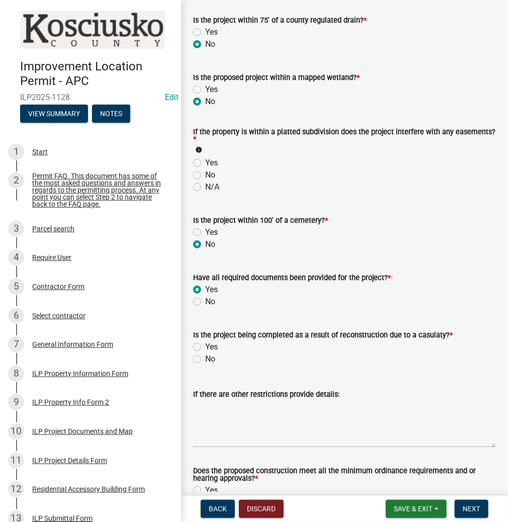
radio input "true"
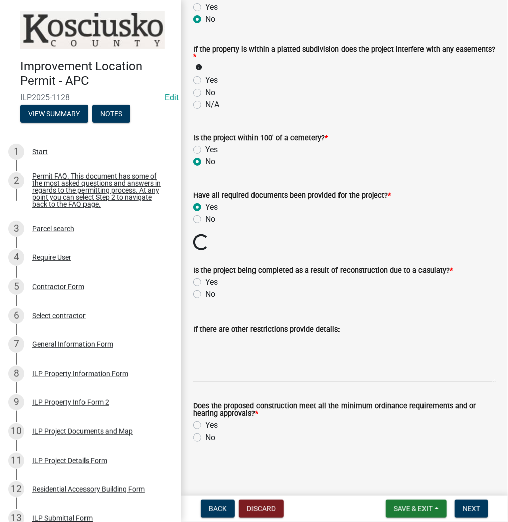
scroll to position [1089, 0]
click at [205, 295] on label "No" at bounding box center [210, 294] width 10 height 12
click at [205, 295] on input "No" at bounding box center [208, 291] width 7 height 7
radio input "true"
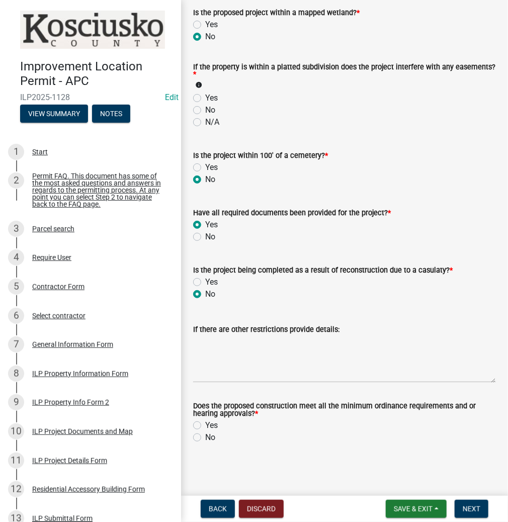
click at [205, 427] on label "Yes" at bounding box center [211, 426] width 13 height 12
click at [205, 426] on input "Yes" at bounding box center [208, 423] width 7 height 7
radio input "true"
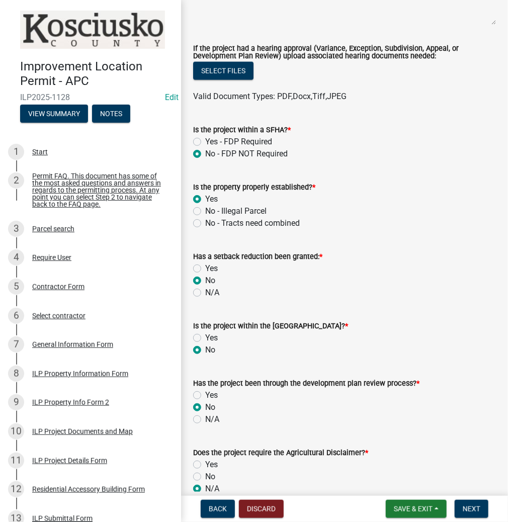
scroll to position [347, 0]
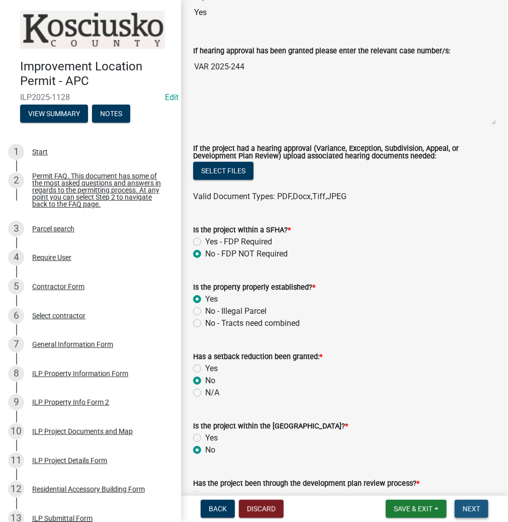
click at [473, 507] on span "Next" at bounding box center [472, 509] width 18 height 8
click at [471, 510] on span "Next" at bounding box center [472, 509] width 18 height 8
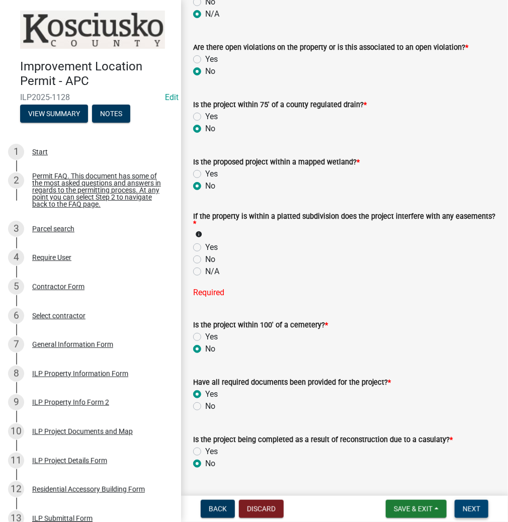
scroll to position [966, 0]
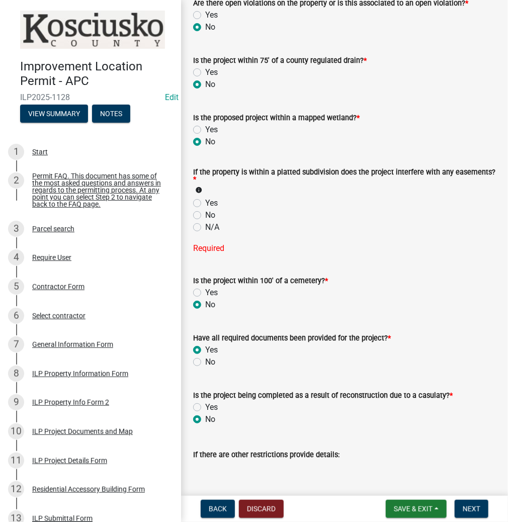
click at [205, 217] on label "No" at bounding box center [210, 215] width 10 height 12
click at [205, 216] on input "No" at bounding box center [208, 212] width 7 height 7
radio input "true"
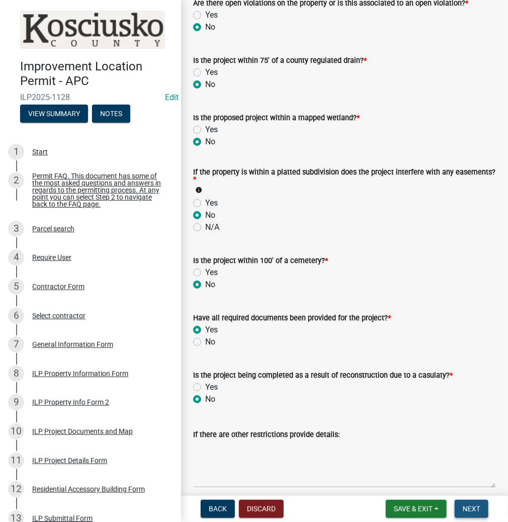
click at [471, 506] on span "Next" at bounding box center [472, 509] width 18 height 8
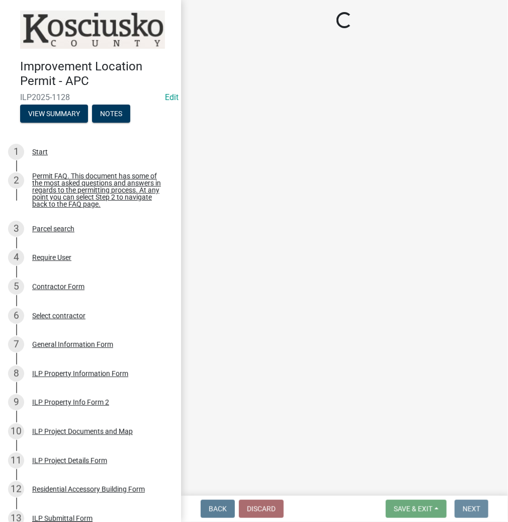
scroll to position [0, 0]
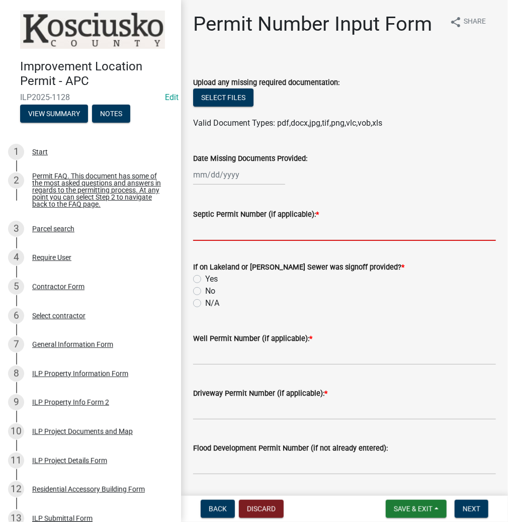
click at [202, 235] on input "Septic Permit Number (if applicable): *" at bounding box center [344, 230] width 303 height 21
type input "LONO"
click at [205, 285] on input "No" at bounding box center [208, 288] width 7 height 7
radio input "true"
click at [205, 297] on input "N/A" at bounding box center [208, 300] width 7 height 7
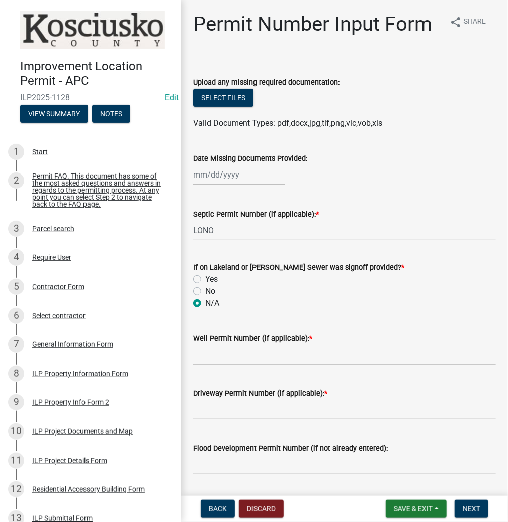
radio input "true"
type input "LONO"
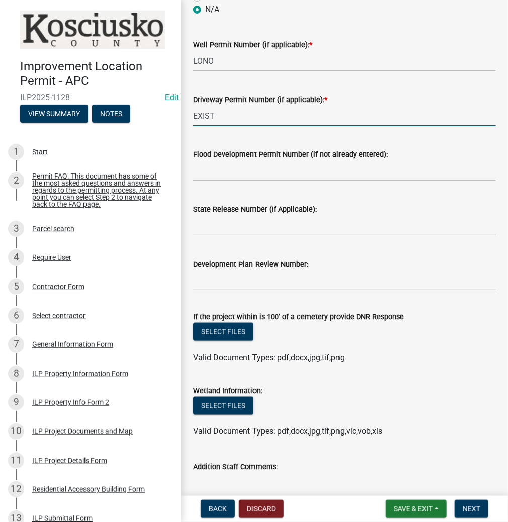
scroll to position [369, 0]
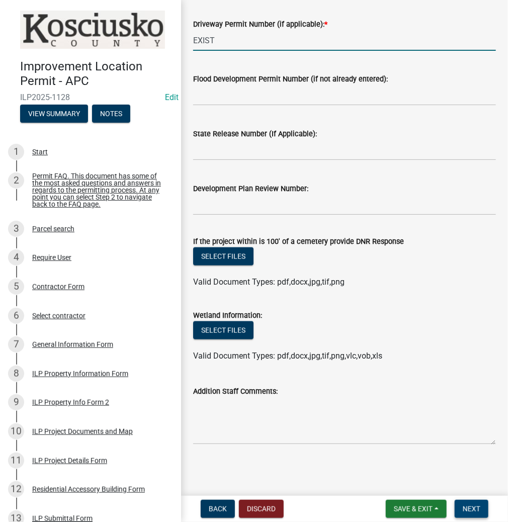
type input "EXIST"
click at [475, 508] on span "Next" at bounding box center [472, 509] width 18 height 8
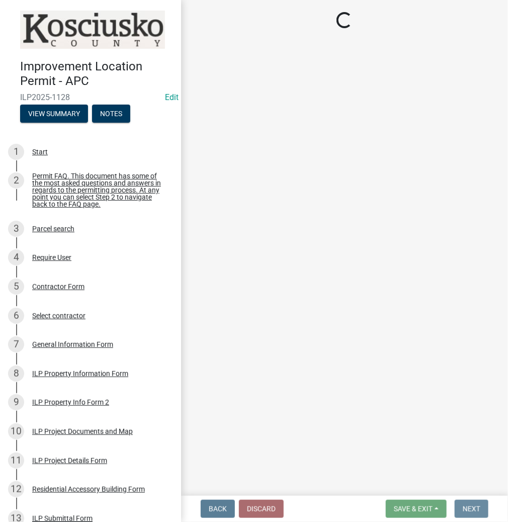
scroll to position [0, 0]
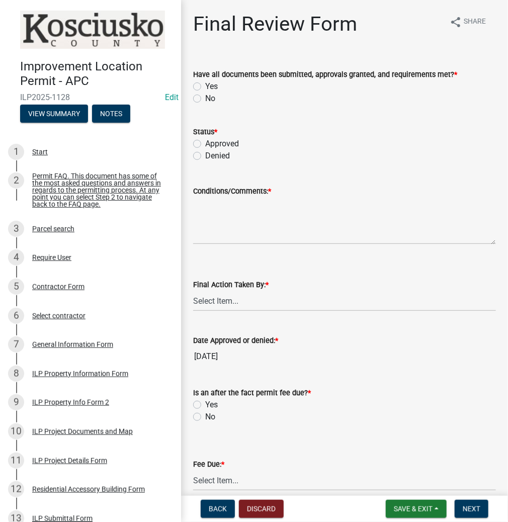
click at [205, 89] on label "Yes" at bounding box center [211, 86] width 13 height 12
click at [205, 87] on input "Yes" at bounding box center [208, 83] width 7 height 7
radio input "true"
click at [205, 143] on label "Approved" at bounding box center [222, 144] width 34 height 12
click at [205, 143] on input "Approved" at bounding box center [208, 141] width 7 height 7
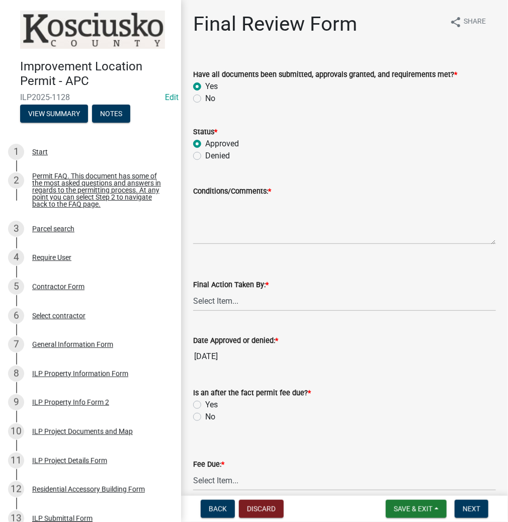
radio input "true"
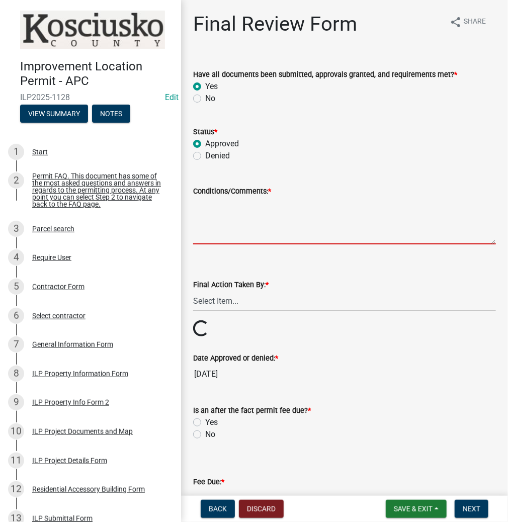
click at [250, 213] on textarea "Conditions/Comments: *" at bounding box center [344, 220] width 303 height 47
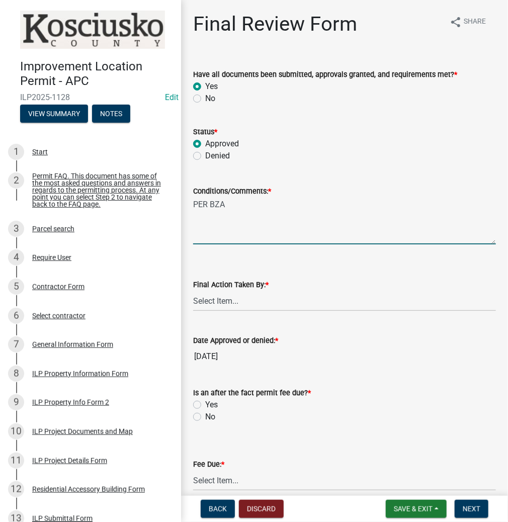
type textarea "PER BZA"
click at [238, 306] on select "Select Item... MMS LT AT CS [PERSON_NAME]" at bounding box center [344, 301] width 303 height 21
click at [193, 291] on select "Select Item... MMS LT AT CS [PERSON_NAME]" at bounding box center [344, 301] width 303 height 21
select select "fc758b50-acba-4166-9f24-5248f0f78016"
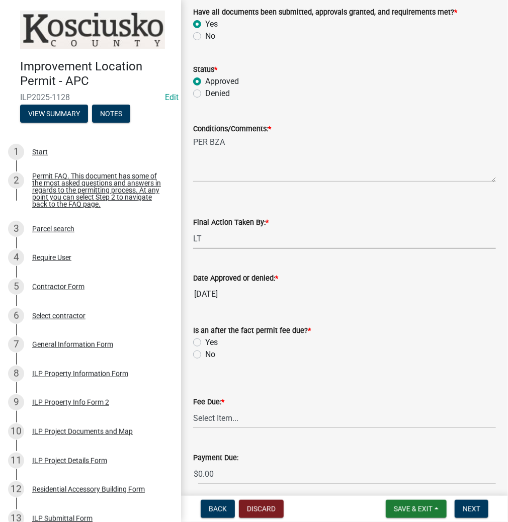
scroll to position [160, 0]
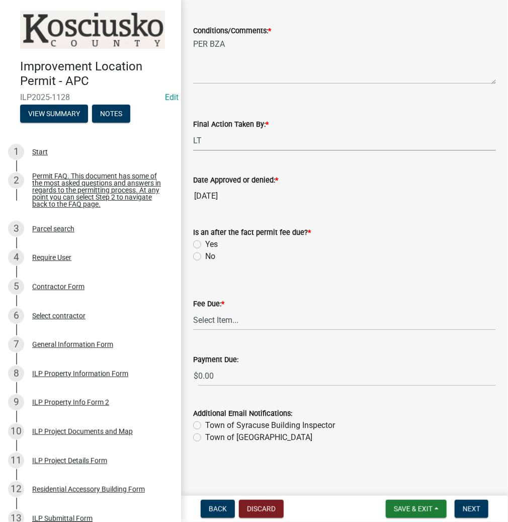
click at [205, 254] on label "No" at bounding box center [210, 257] width 10 height 12
click at [205, 254] on input "No" at bounding box center [208, 254] width 7 height 7
radio input "true"
click at [219, 316] on select "Select Item... N/A $10.00 $25.00 $125.00 $250 $500 $500 + $10.00 for every 10 s…" at bounding box center [344, 320] width 303 height 21
click at [193, 330] on select "Select Item... N/A $10.00 $25.00 $125.00 $250 $500 $500 + $10.00 for every 10 s…" at bounding box center [344, 320] width 303 height 21
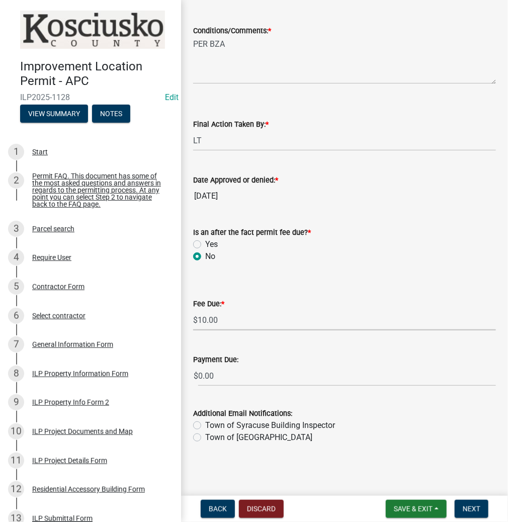
select select "6f482d1d-eb35-47e6-92b0-143404755581"
click at [473, 512] on span "Next" at bounding box center [472, 509] width 18 height 8
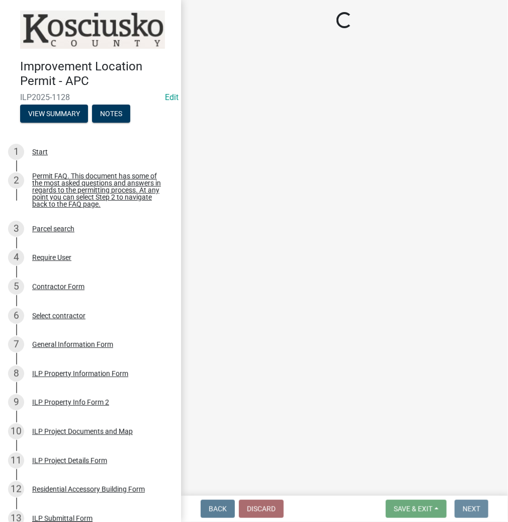
scroll to position [0, 0]
select select "3: 3"
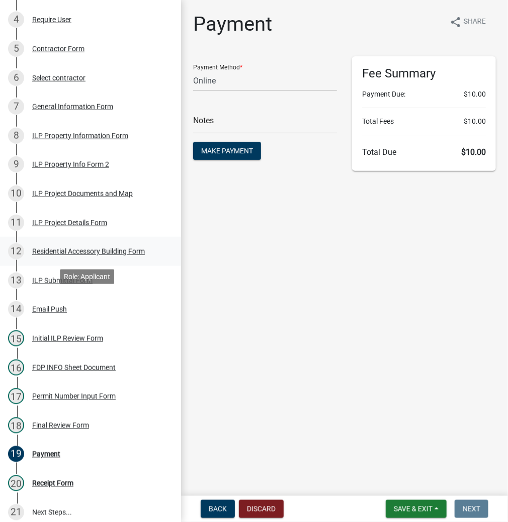
scroll to position [241, 0]
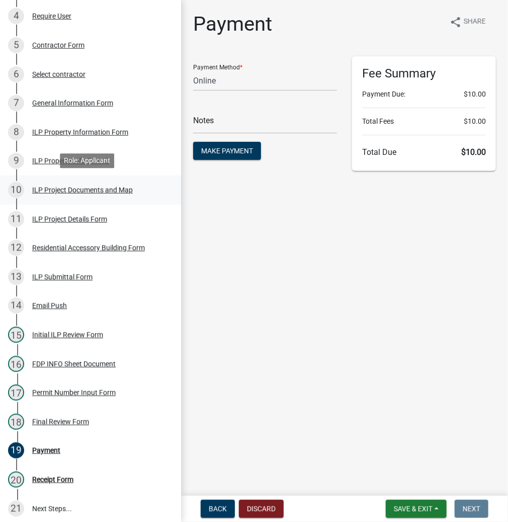
click at [68, 189] on div "ILP Project Documents and Map" at bounding box center [82, 190] width 101 height 7
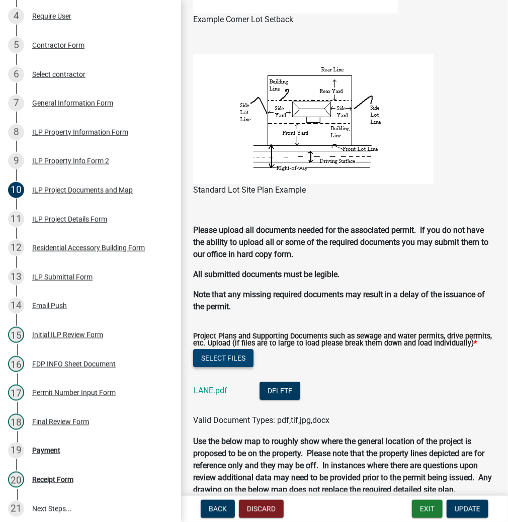
scroll to position [926, 0]
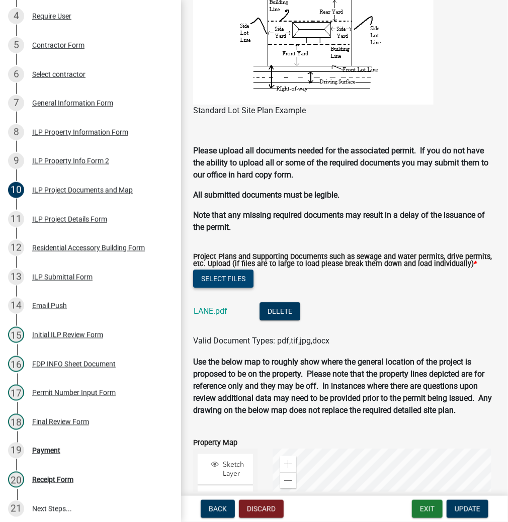
click at [222, 288] on button "Select files" at bounding box center [223, 279] width 60 height 18
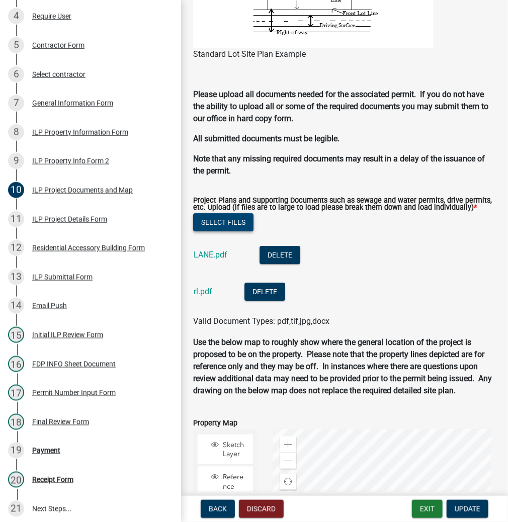
scroll to position [1231, 0]
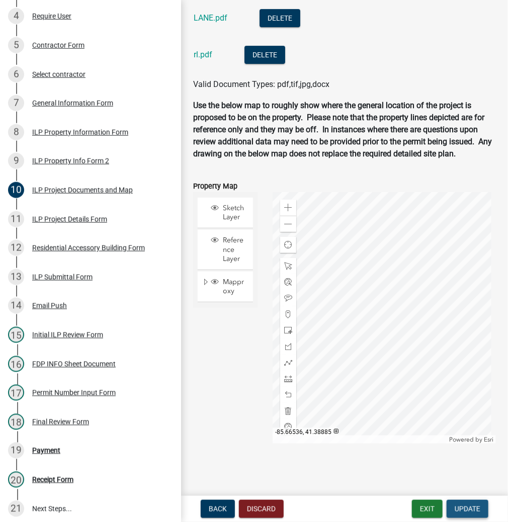
click at [473, 507] on span "Update" at bounding box center [468, 509] width 26 height 8
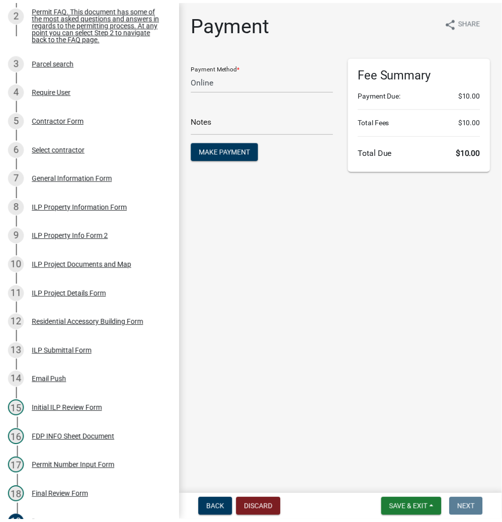
scroll to position [80, 0]
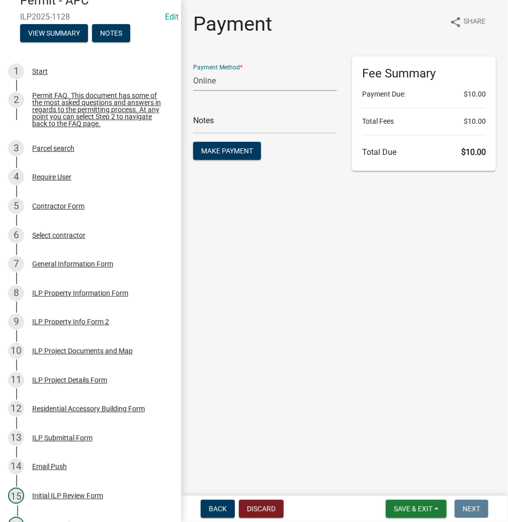
click at [254, 87] on select "Credit Card POS Check Cash Online" at bounding box center [265, 80] width 144 height 21
select select "2: 1"
click at [193, 70] on select "Credit Card POS Check Cash Online" at bounding box center [265, 80] width 144 height 21
click at [226, 151] on span "Make Payment" at bounding box center [227, 151] width 52 height 8
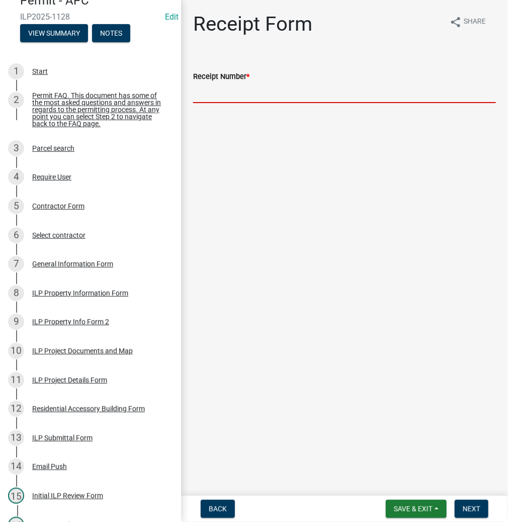
click at [209, 97] on input "Receipt Number *" at bounding box center [344, 92] width 303 height 21
type input "023548"
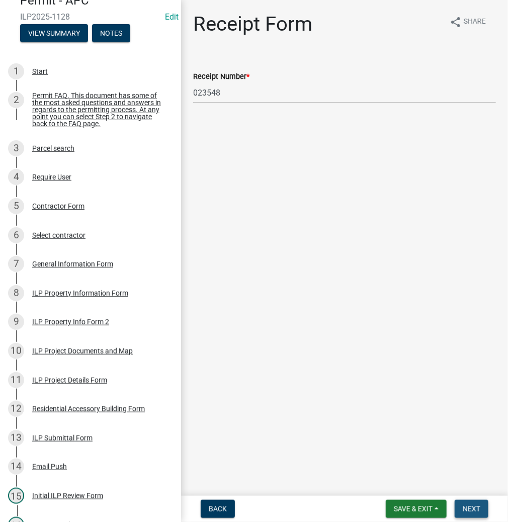
click at [475, 505] on span "Next" at bounding box center [472, 509] width 18 height 8
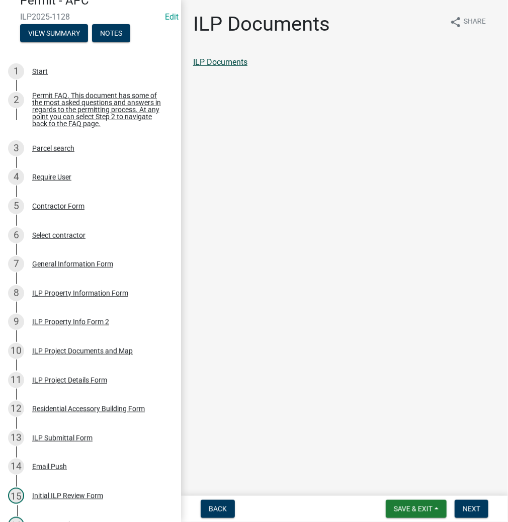
click at [223, 61] on link "ILP Documents" at bounding box center [220, 62] width 54 height 10
click at [471, 512] on span "Next" at bounding box center [472, 509] width 18 height 8
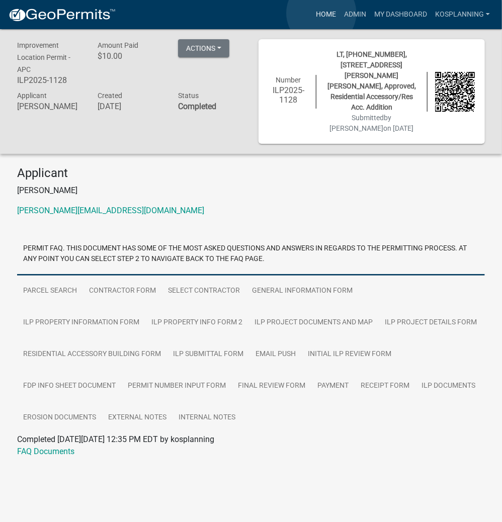
click at [321, 13] on link "Home" at bounding box center [326, 14] width 28 height 19
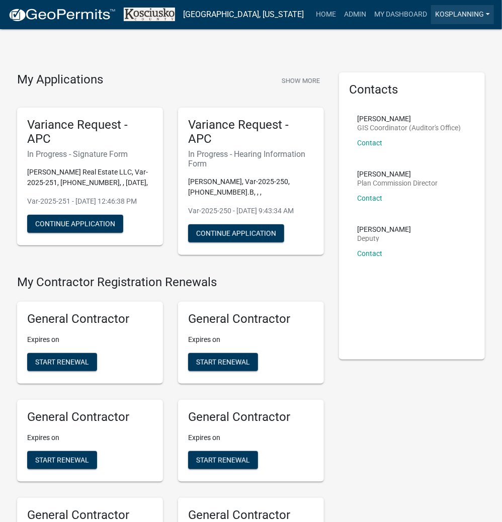
click at [468, 14] on link "kosplanning" at bounding box center [462, 14] width 63 height 19
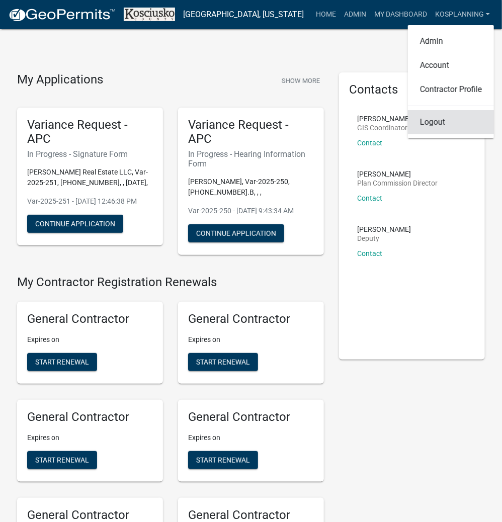
click at [437, 123] on link "Logout" at bounding box center [451, 122] width 86 height 24
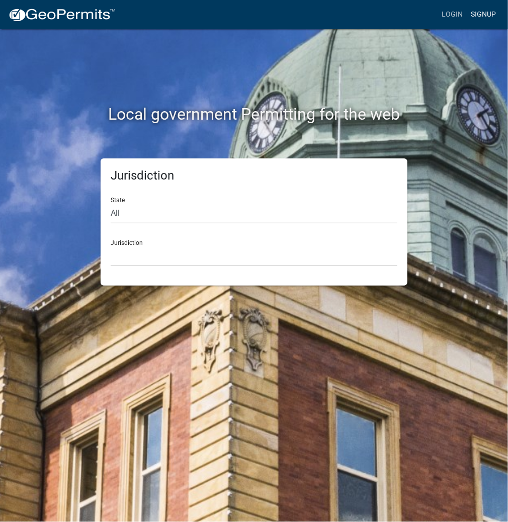
click at [477, 14] on link "Signup" at bounding box center [483, 14] width 33 height 19
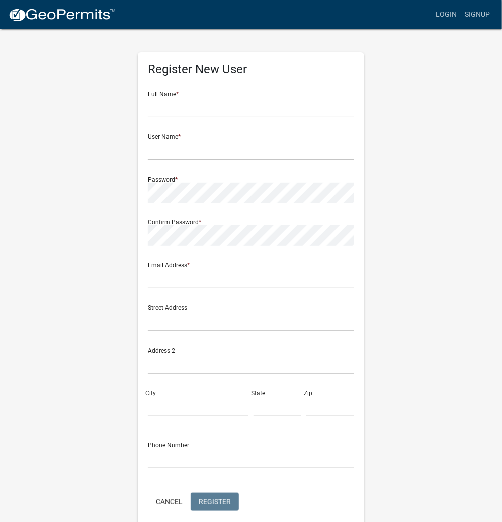
click at [411, 188] on div "Register New User Full Name * User Name * Password * Confirm Password * Email A…" at bounding box center [251, 297] width 483 height 538
click at [178, 106] on input "text" at bounding box center [251, 107] width 206 height 21
type input "[PERSON_NAME]"
drag, startPoint x: 207, startPoint y: 150, endPoint x: 111, endPoint y: 153, distance: 96.6
click at [111, 153] on div "Register New User Full Name * RICHARD LANE User Name * RICHARDLANE Password * C…" at bounding box center [251, 297] width 483 height 538
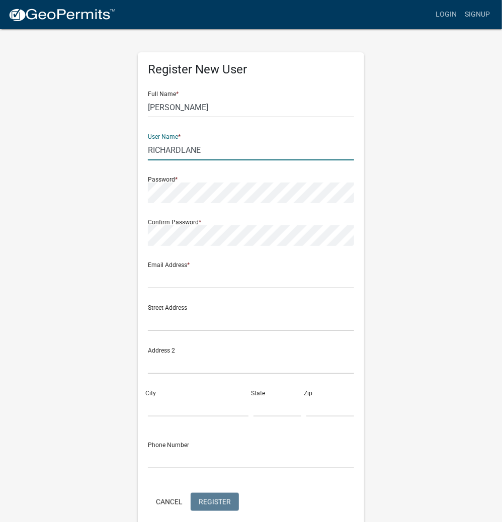
type input "RICHARDLANE"
click at [184, 287] on input "text" at bounding box center [251, 278] width 206 height 21
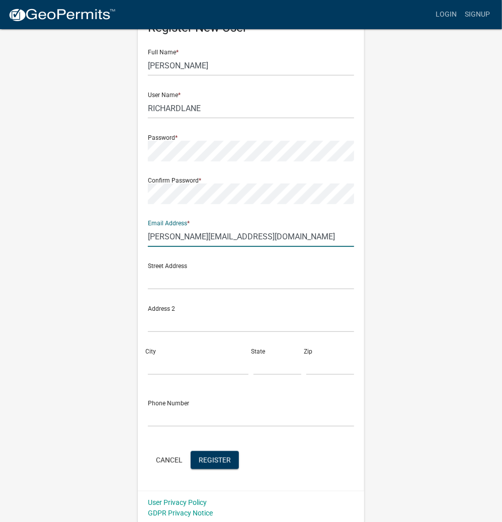
scroll to position [44, 0]
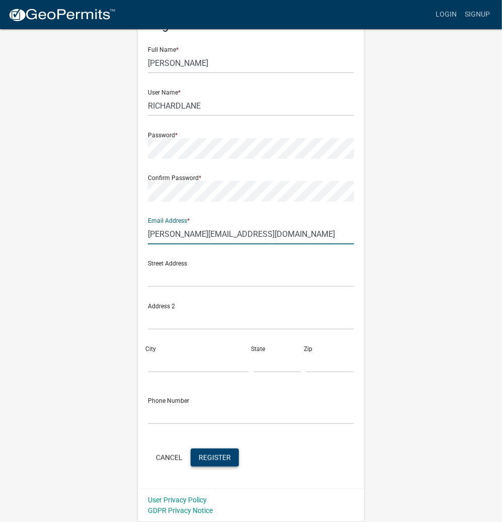
type input "[PERSON_NAME][EMAIL_ADDRESS][DOMAIN_NAME]"
click at [212, 456] on span "Register" at bounding box center [215, 457] width 32 height 8
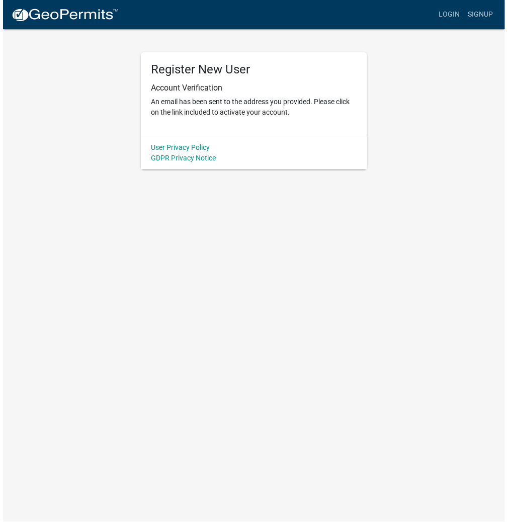
scroll to position [0, 0]
click at [454, 10] on link "Login" at bounding box center [452, 14] width 29 height 19
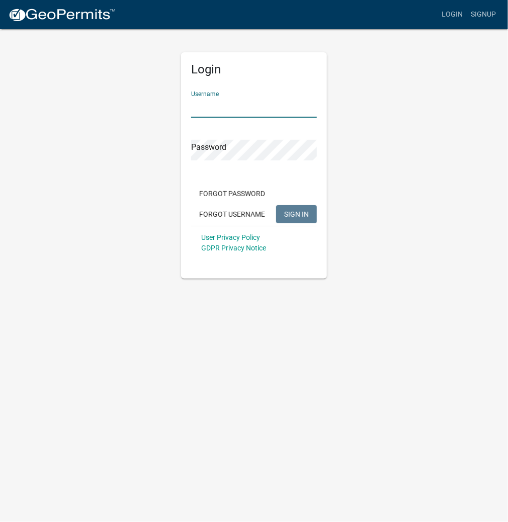
paste input "RICHARDLANE"
type input "RICHARDLANE"
click at [487, 14] on link "Signup" at bounding box center [483, 14] width 33 height 19
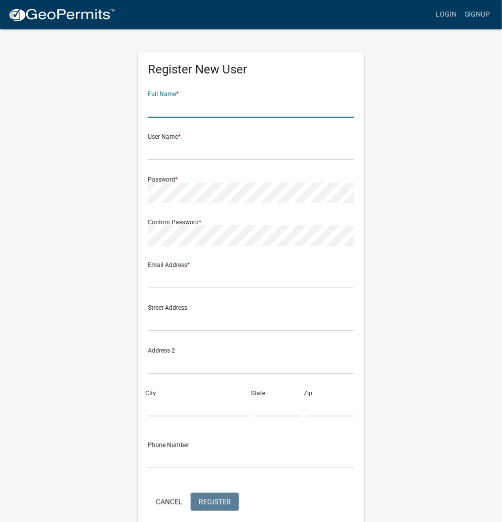
paste input "RICHARDLANE"
click at [178, 108] on input "RICHARDLANE" at bounding box center [251, 107] width 206 height 21
click at [181, 108] on input "RICHARDLANE" at bounding box center [251, 107] width 206 height 21
type input "[PERSON_NAME]"
paste input "RICHARDLANE"
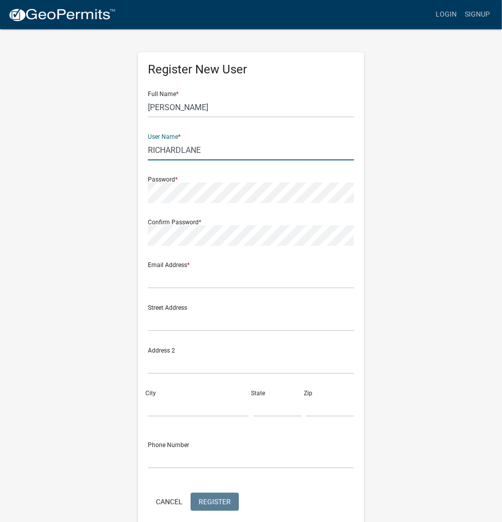
click at [183, 147] on input "RICHARDLANE" at bounding box center [251, 150] width 206 height 21
type input "RICHARD.LANE"
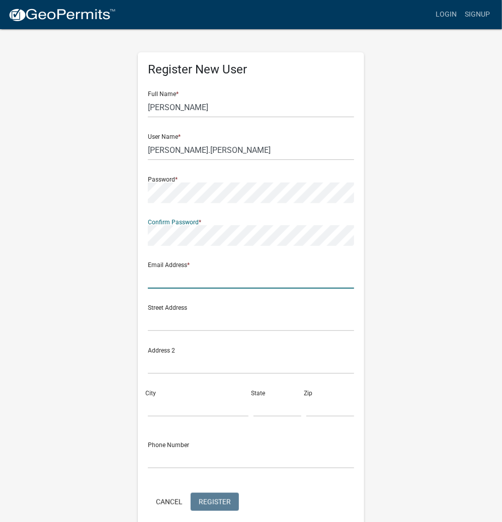
click at [192, 279] on input "text" at bounding box center [251, 278] width 206 height 21
type input "areaplan@kosciusko.in.gov"
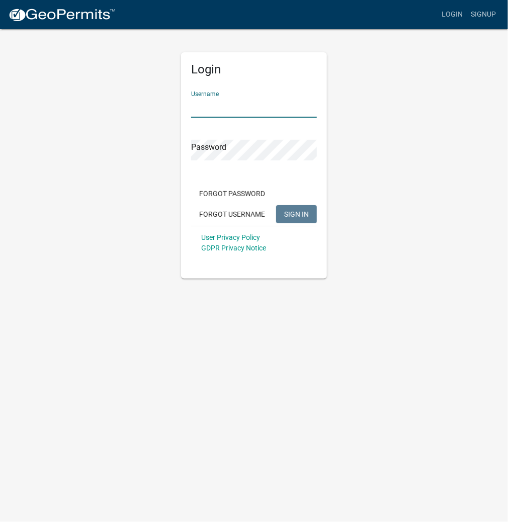
paste input "RICHARDLANE"
type input "RICHARDLANE"
click at [294, 215] on span "SIGN IN" at bounding box center [296, 214] width 25 height 8
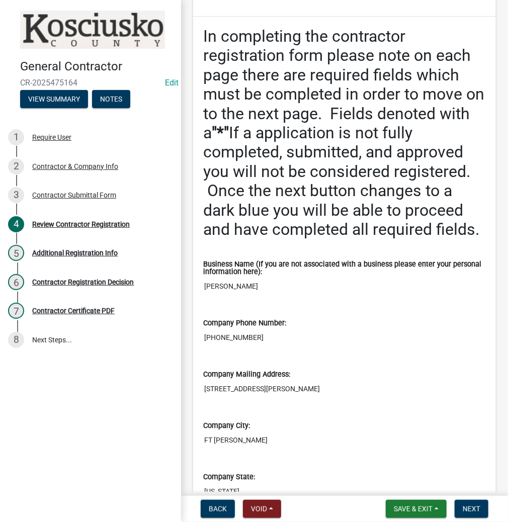
scroll to position [282, 0]
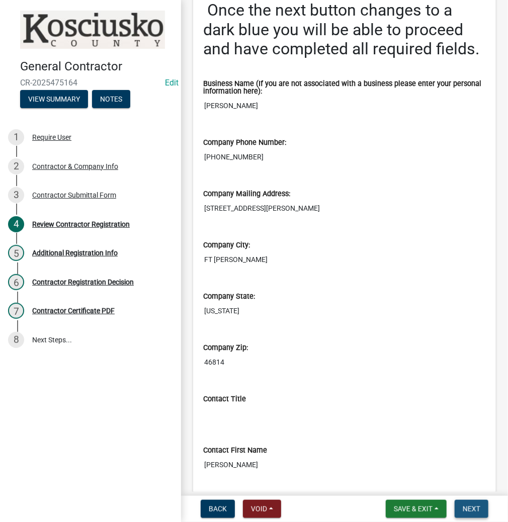
click at [469, 505] on span "Next" at bounding box center [472, 509] width 18 height 8
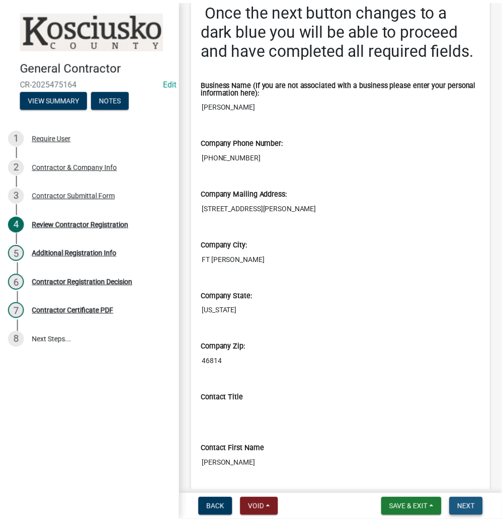
scroll to position [0, 0]
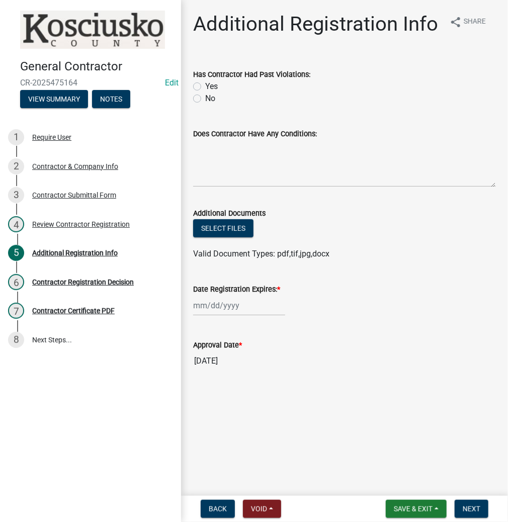
click at [205, 99] on label "No" at bounding box center [210, 99] width 10 height 12
click at [205, 99] on input "No" at bounding box center [208, 96] width 7 height 7
radio input "true"
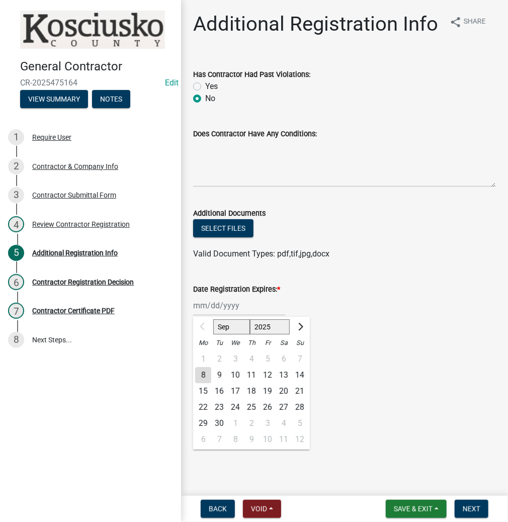
click at [210, 306] on div "Sep Oct Nov Dec 2025 2026 2027 2028 2029 2030 2031 2032 2033 2034 2035 2036 203…" at bounding box center [239, 305] width 92 height 21
click at [260, 329] on select "2025 2026 2027 2028 2029 2030 2031 2032 2033 2034 2035 2036 2037 2038 2039 2040…" at bounding box center [270, 326] width 40 height 15
select select "2026"
click at [250, 319] on select "2025 2026 2027 2028 2029 2030 2031 2032 2033 2034 2035 2036 2037 2038 2039 2040…" at bounding box center [270, 326] width 40 height 15
click at [215, 373] on div "8" at bounding box center [219, 375] width 16 height 16
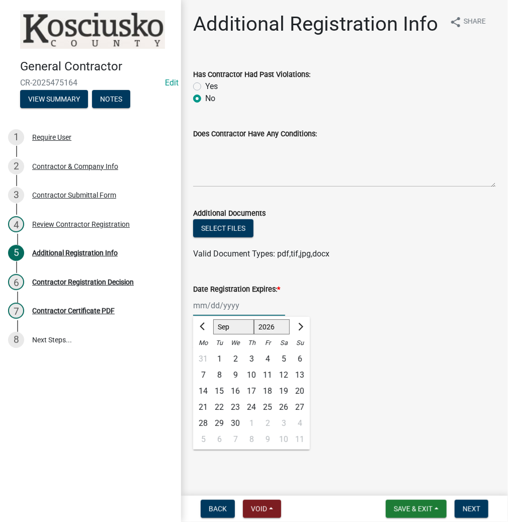
type input "09/08/2026"
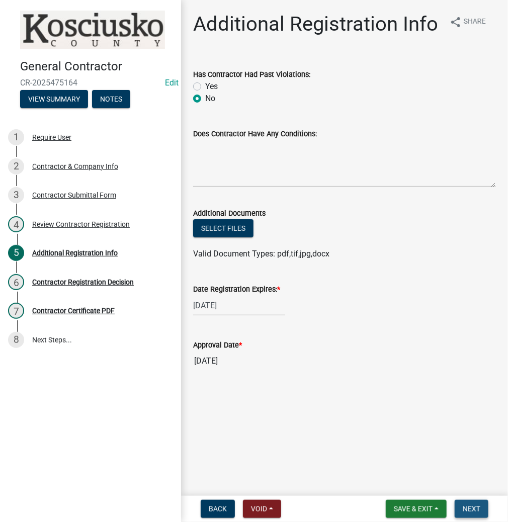
click at [473, 506] on span "Next" at bounding box center [472, 509] width 18 height 8
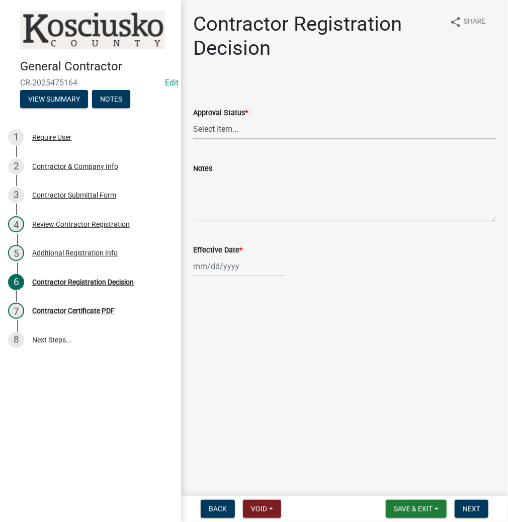
click at [248, 133] on select "Select Item... Approved Denied" at bounding box center [344, 129] width 303 height 21
click at [193, 119] on select "Select Item... Approved Denied" at bounding box center [344, 129] width 303 height 21
select select "8e4351d7-4ebf-4714-a7c9-c8187f00e083"
select select "9"
select select "2025"
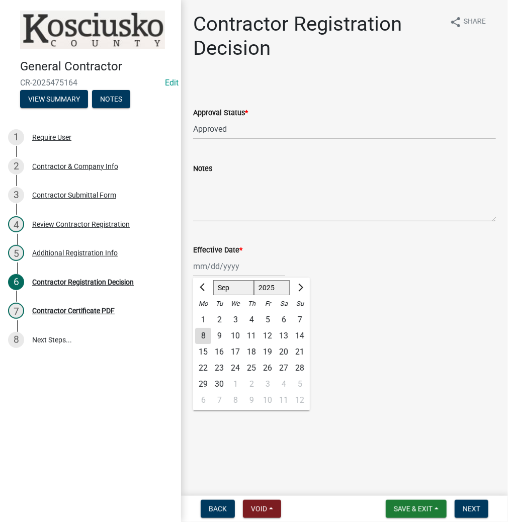
click at [219, 271] on div "Jan Feb Mar Apr May Jun Jul Aug Sep Oct Nov Dec 1525 1526 1527 1528 1529 1530 1…" at bounding box center [239, 266] width 92 height 21
click at [205, 334] on div "8" at bounding box center [203, 336] width 16 height 16
type input "[DATE]"
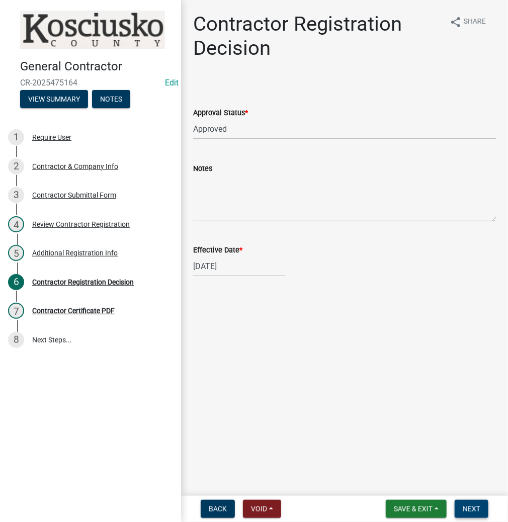
click at [477, 511] on span "Next" at bounding box center [472, 509] width 18 height 8
